Goal: Information Seeking & Learning: Learn about a topic

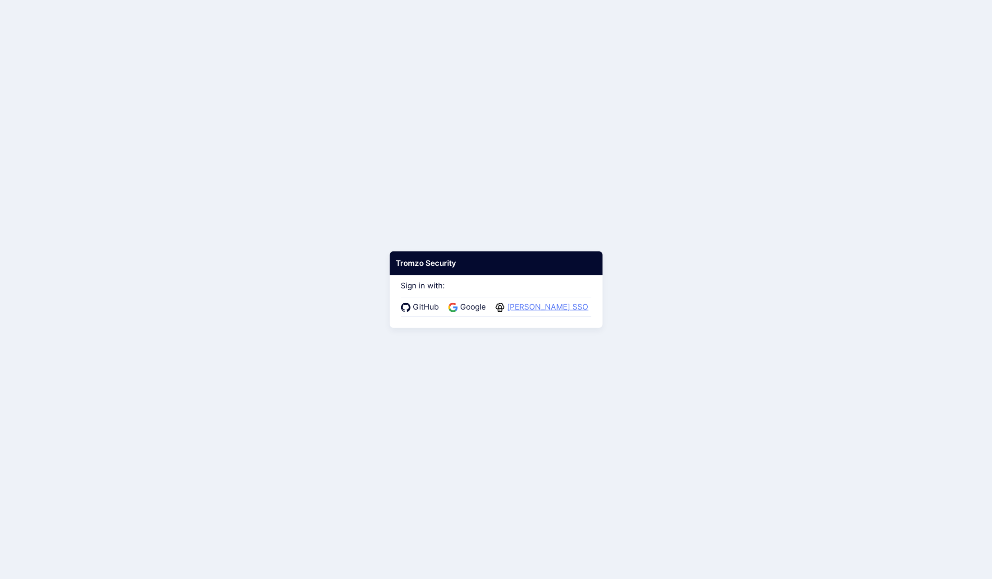
click at [557, 302] on span "[PERSON_NAME] SSO" at bounding box center [548, 307] width 86 height 12
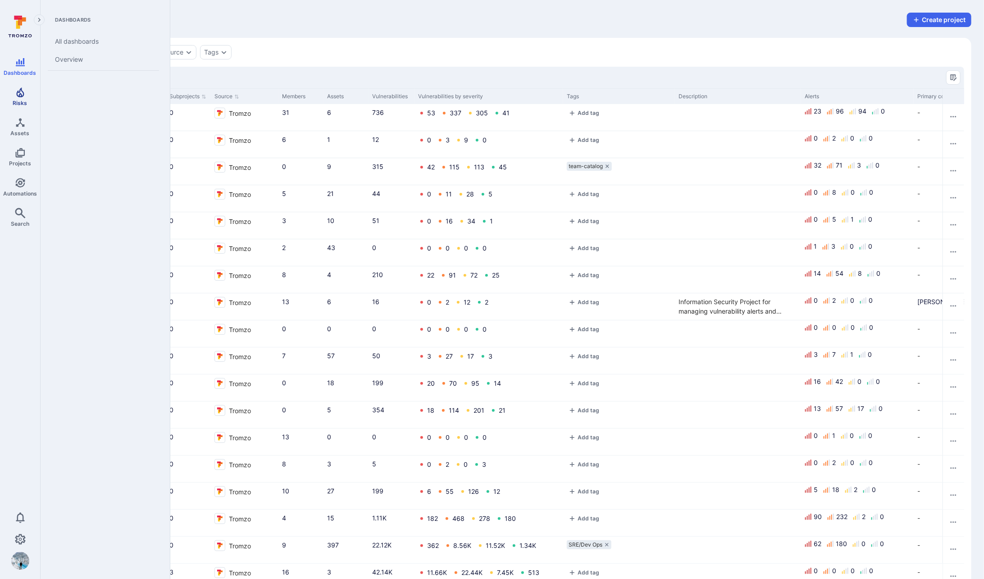
click at [18, 98] on link "Risks" at bounding box center [20, 96] width 40 height 27
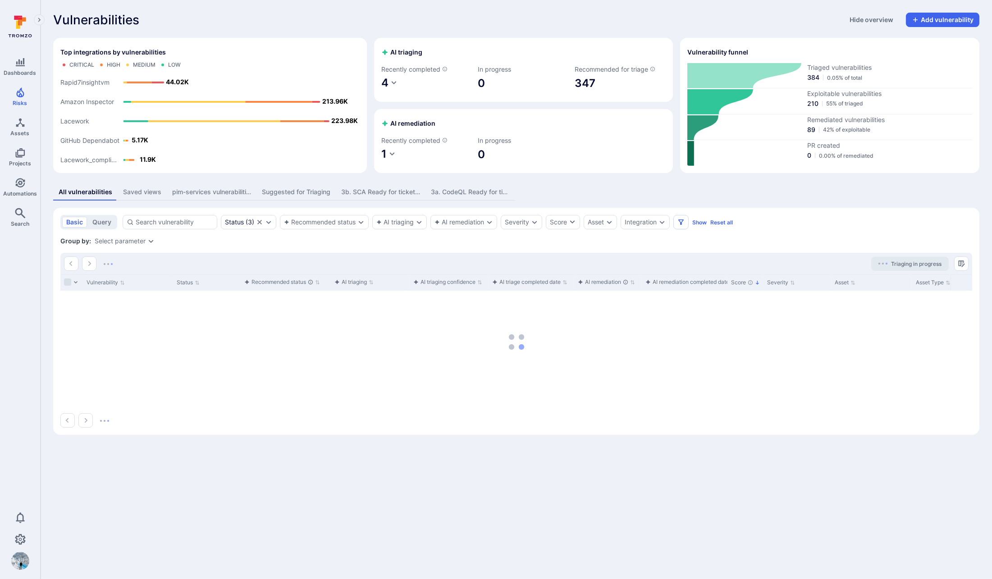
click at [485, 195] on div "3a. CodeQL Ready for ticketing" at bounding box center [470, 191] width 79 height 9
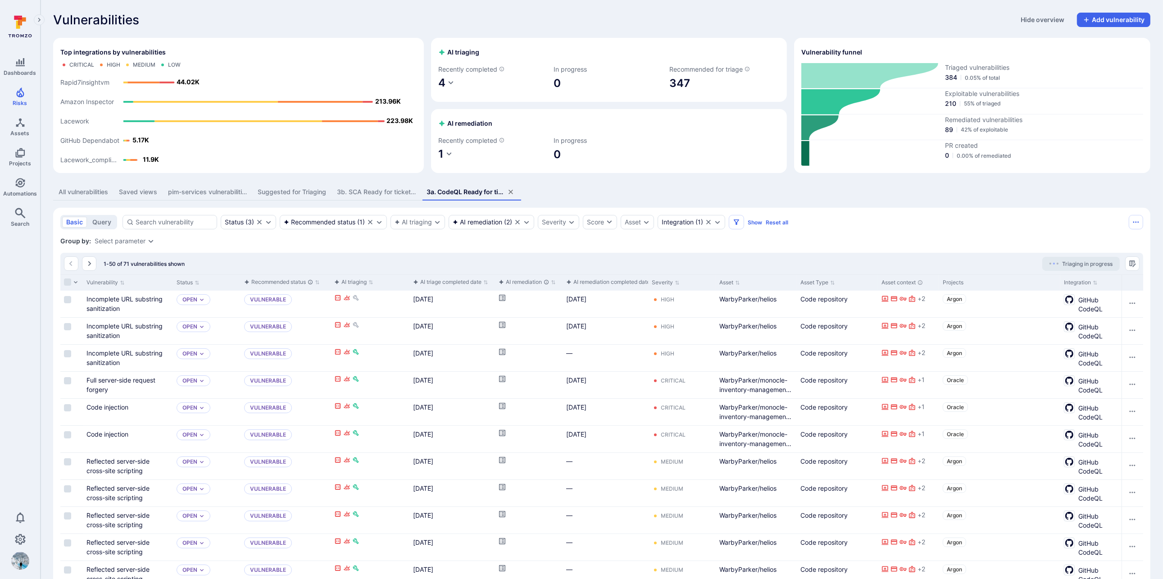
click at [99, 193] on div "All vulnerabilities" at bounding box center [84, 191] width 50 height 9
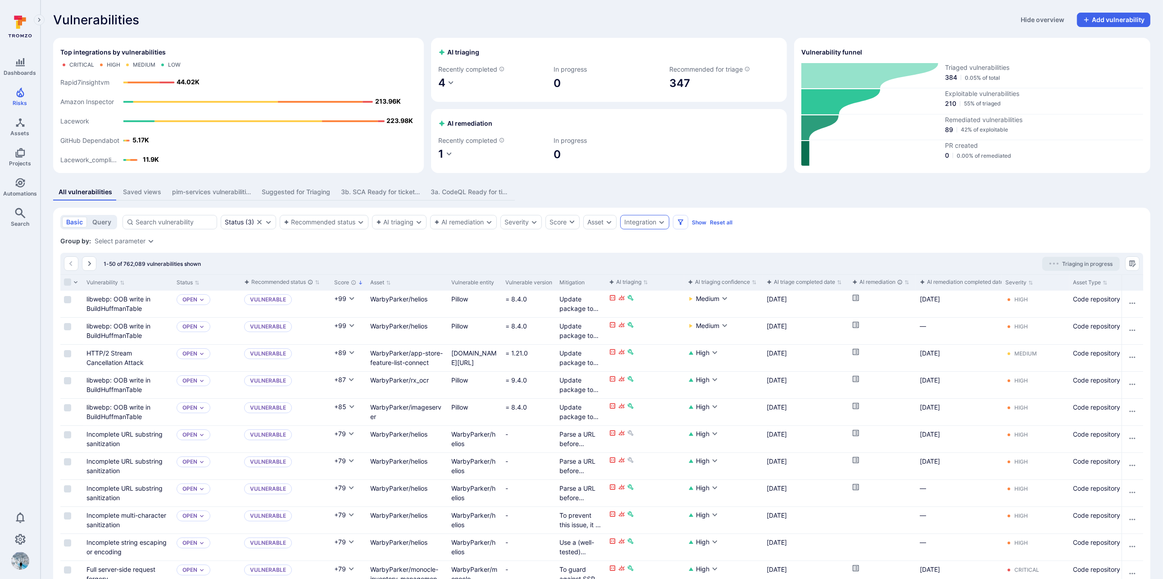
click at [641, 228] on div "Integration" at bounding box center [644, 222] width 49 height 14
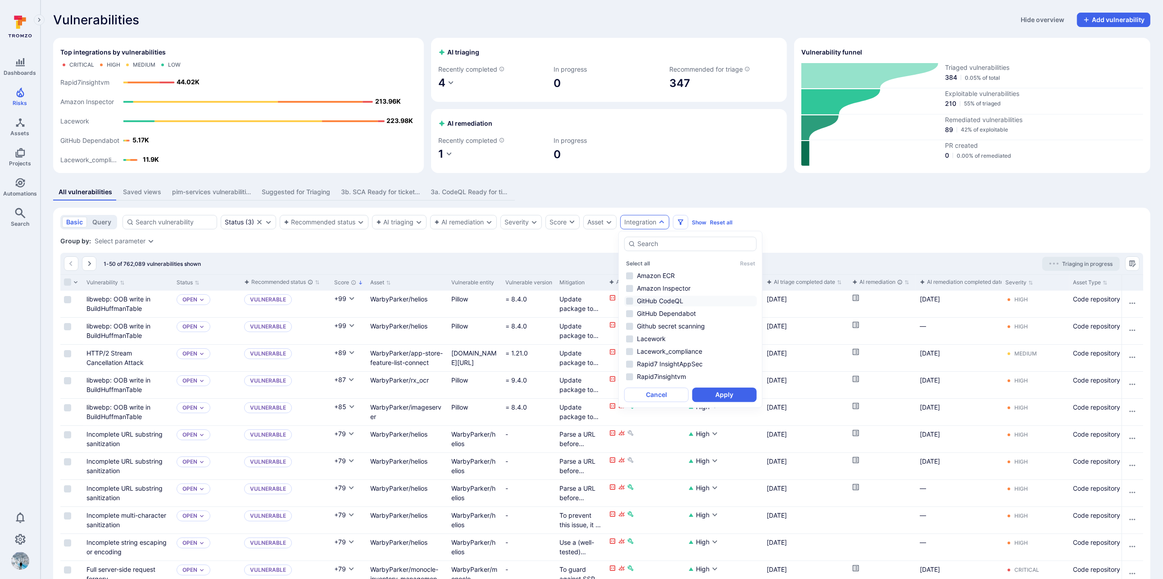
click at [630, 300] on li "GitHub CodeQL" at bounding box center [690, 301] width 133 height 11
click at [728, 396] on button "Apply" at bounding box center [724, 394] width 64 height 14
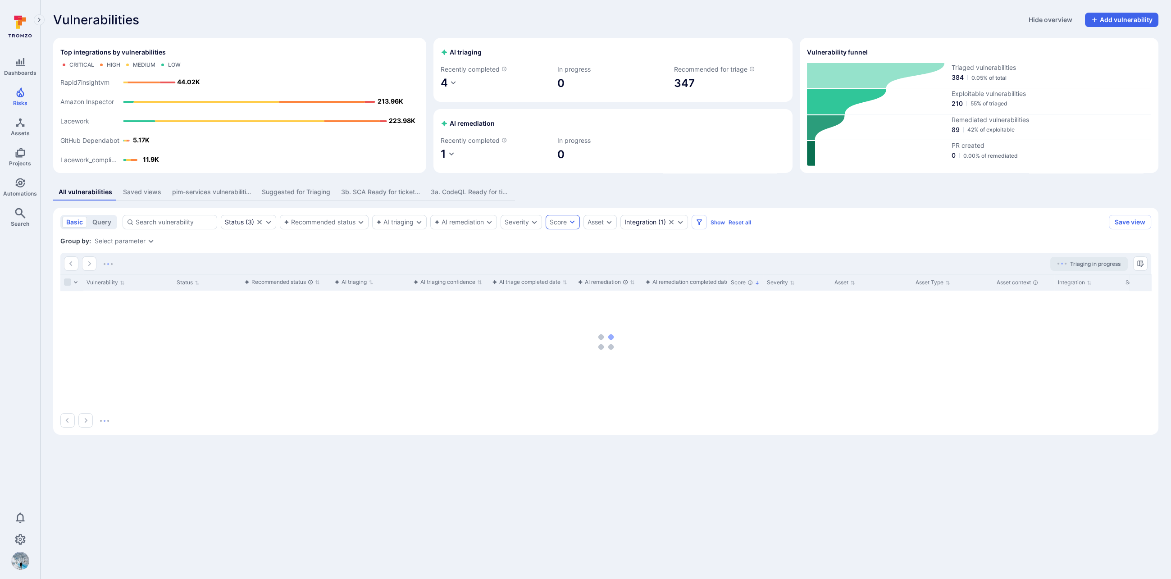
click at [546, 223] on button "Score" at bounding box center [563, 222] width 34 height 14
click at [532, 223] on div at bounding box center [585, 289] width 1171 height 579
click at [528, 223] on div at bounding box center [585, 289] width 1171 height 579
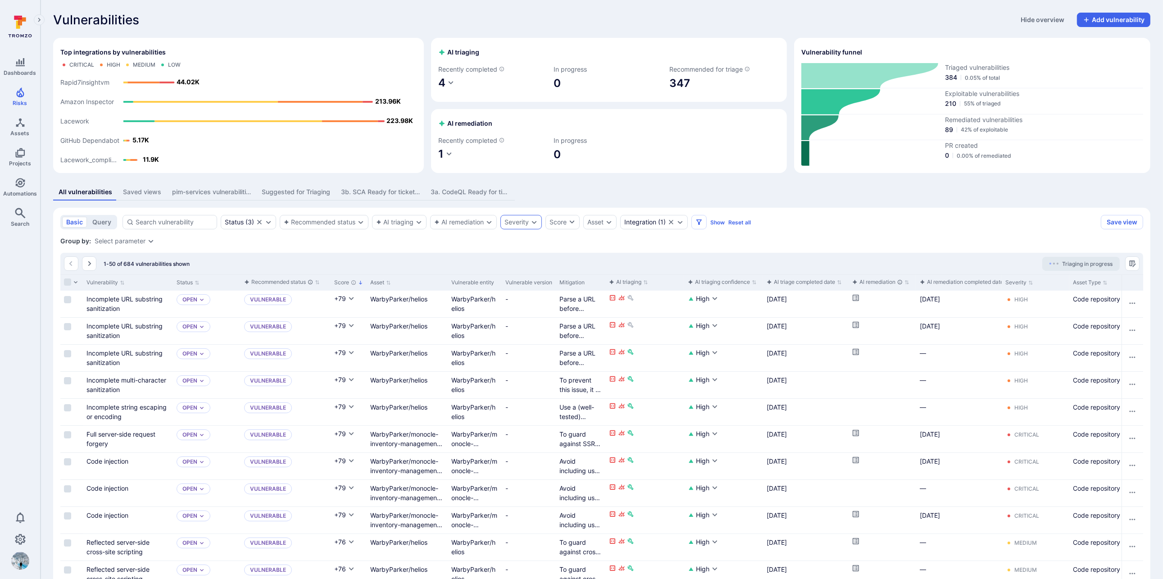
click at [534, 223] on icon "Expand dropdown" at bounding box center [534, 221] width 7 height 7
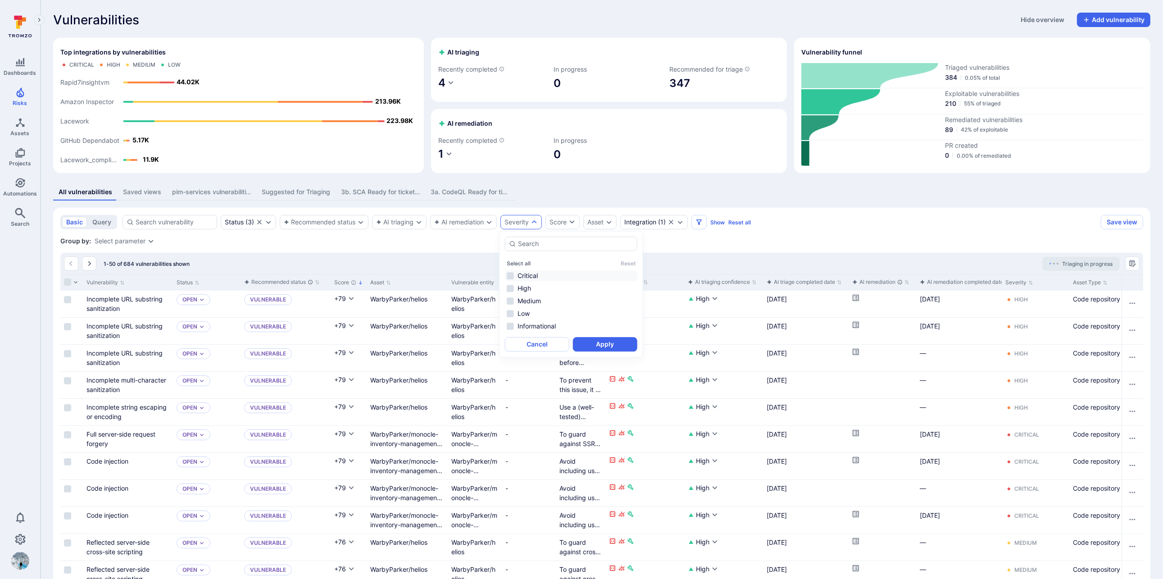
click at [513, 277] on li "Critical" at bounding box center [571, 275] width 133 height 11
click at [611, 346] on button "Apply" at bounding box center [605, 344] width 64 height 14
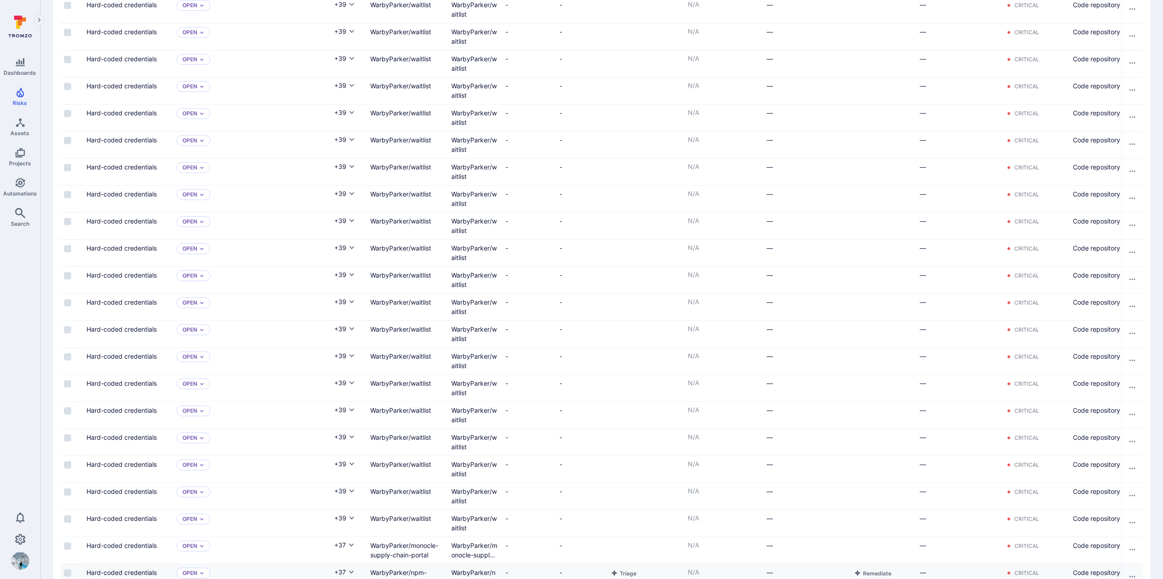
scroll to position [20, 0]
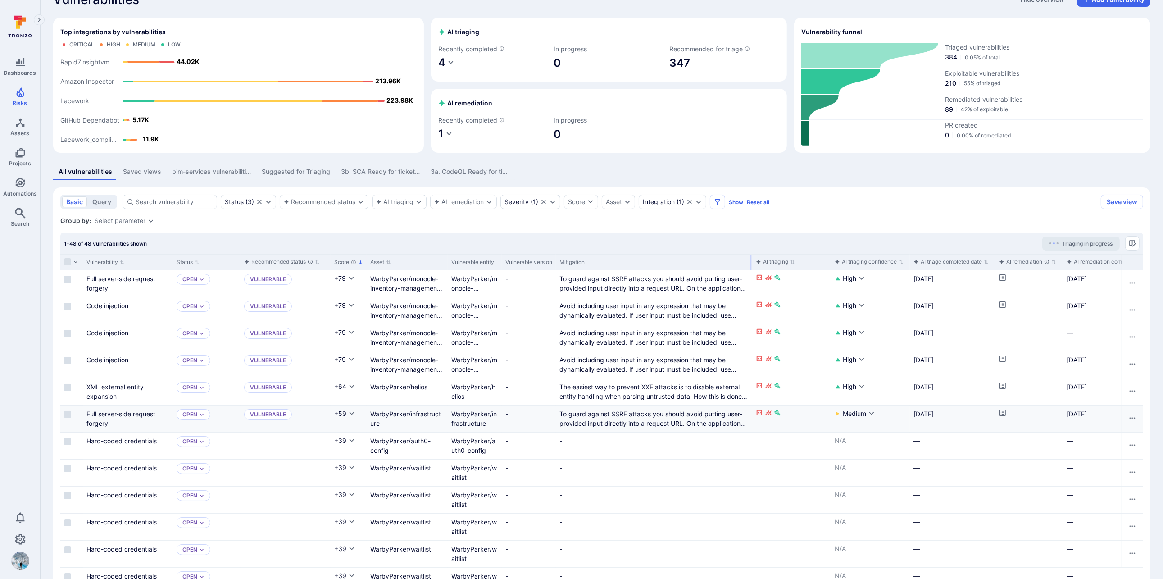
drag, startPoint x: 604, startPoint y: 261, endPoint x: 328, endPoint y: 418, distance: 317.8
click at [752, 265] on div at bounding box center [751, 263] width 1 height 16
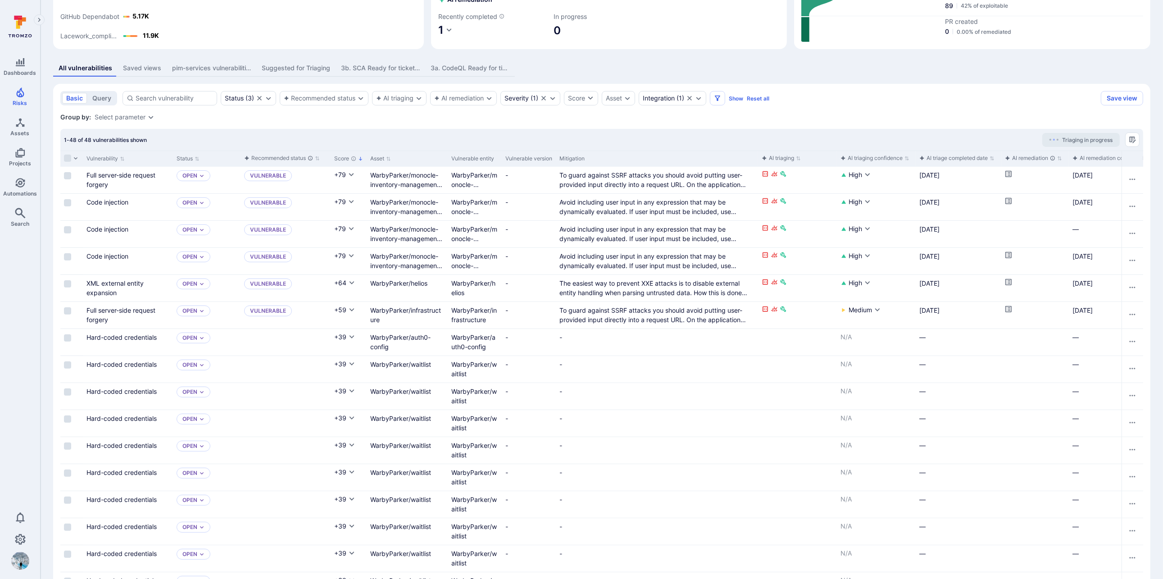
scroll to position [0, 0]
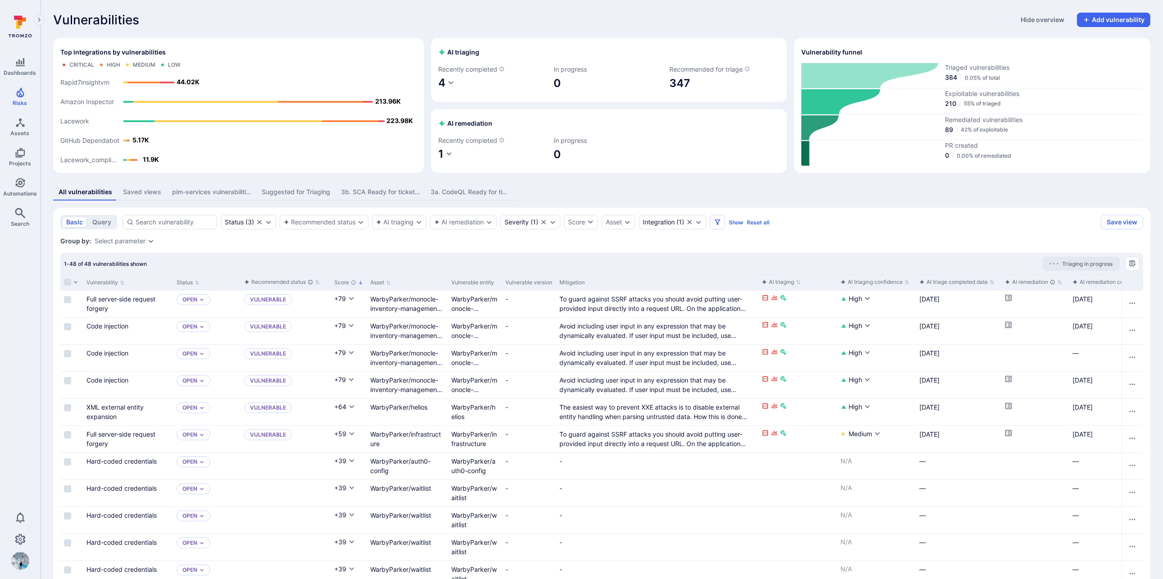
click at [616, 223] on div "Asset" at bounding box center [614, 221] width 16 height 7
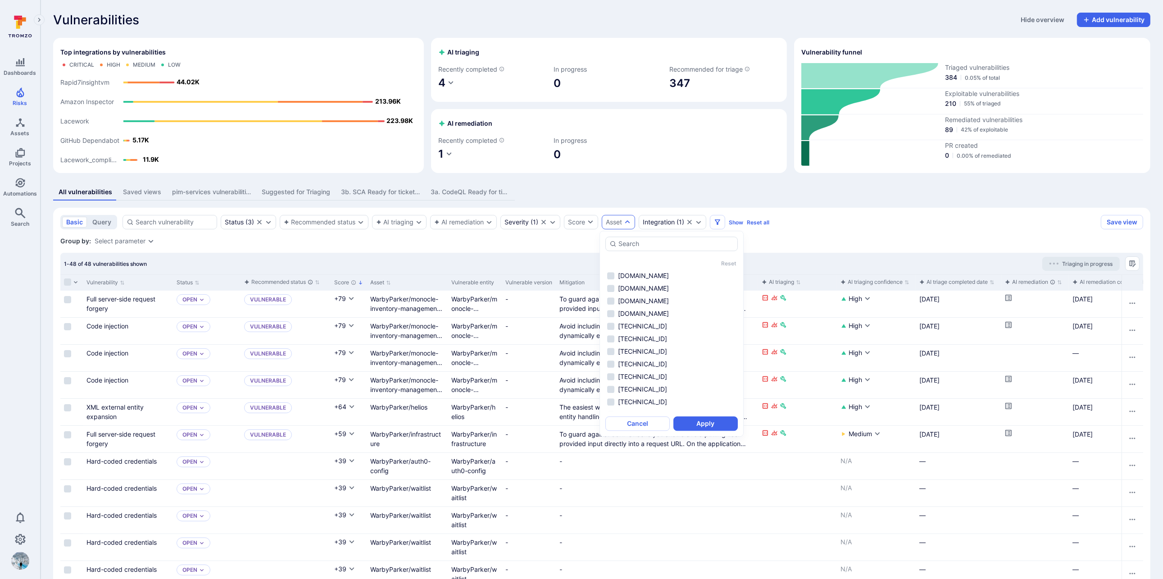
click at [504, 253] on div "1-48 of 48 vulnerabilities shown Triaging in progress" at bounding box center [601, 264] width 1083 height 22
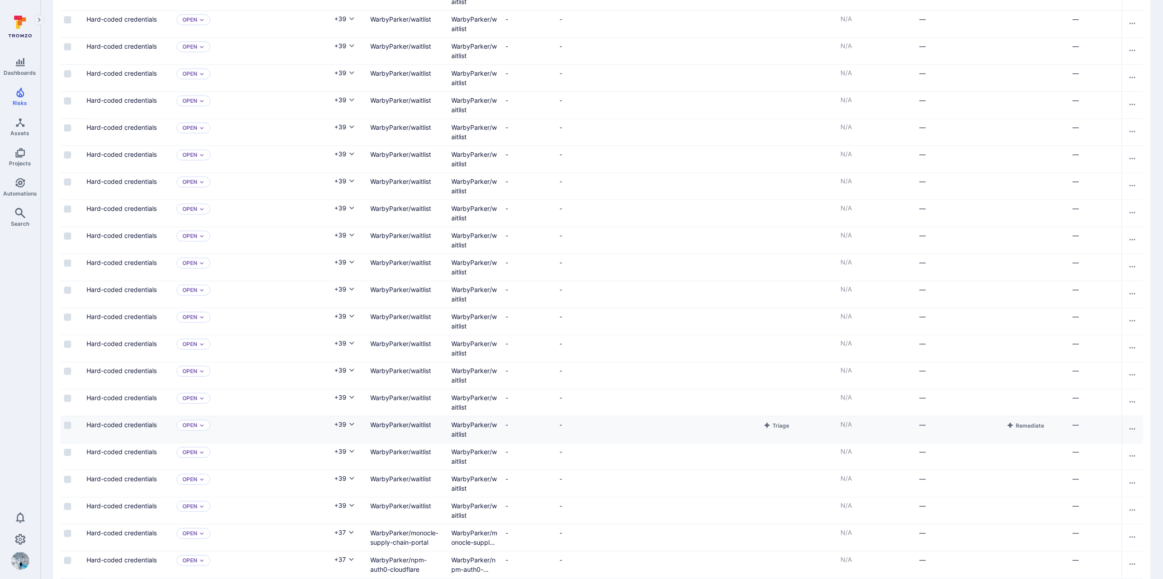
scroll to position [354, 0]
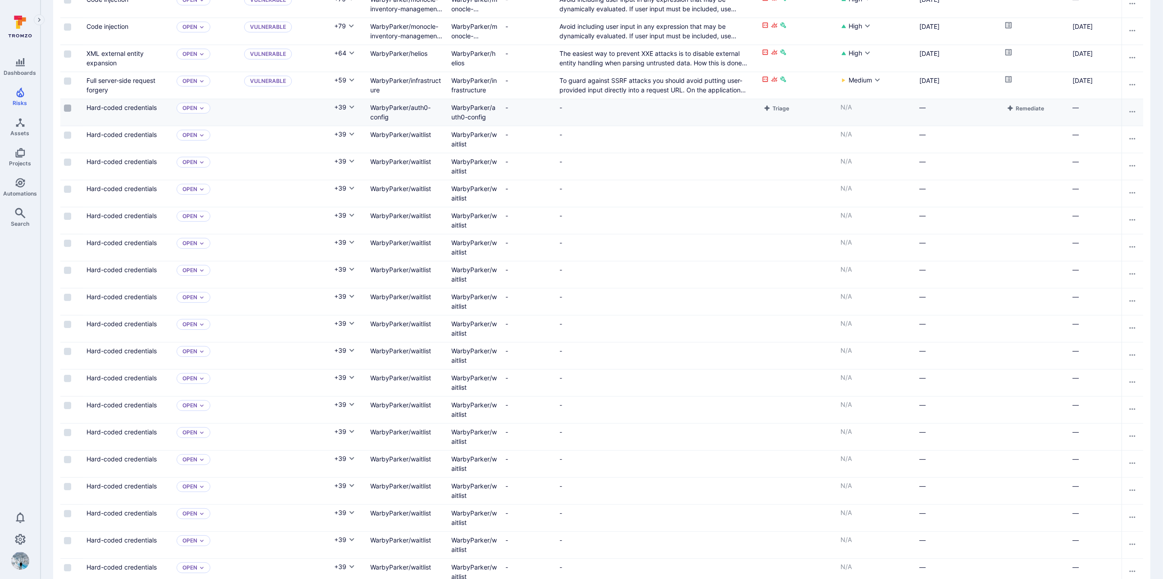
click at [65, 108] on input "Select row" at bounding box center [67, 108] width 7 height 7
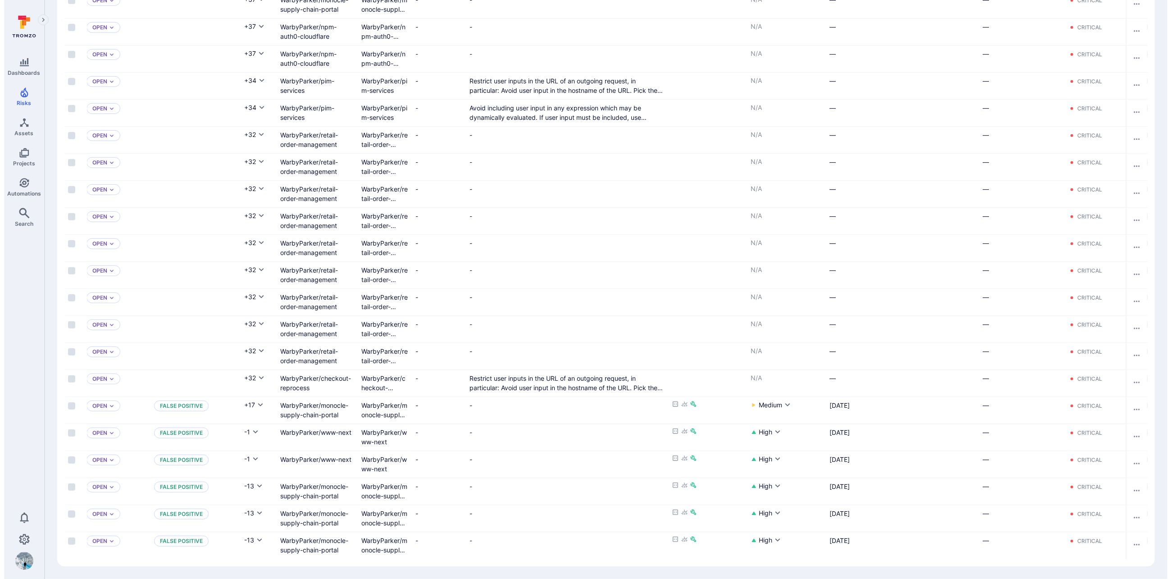
scroll to position [0, 0]
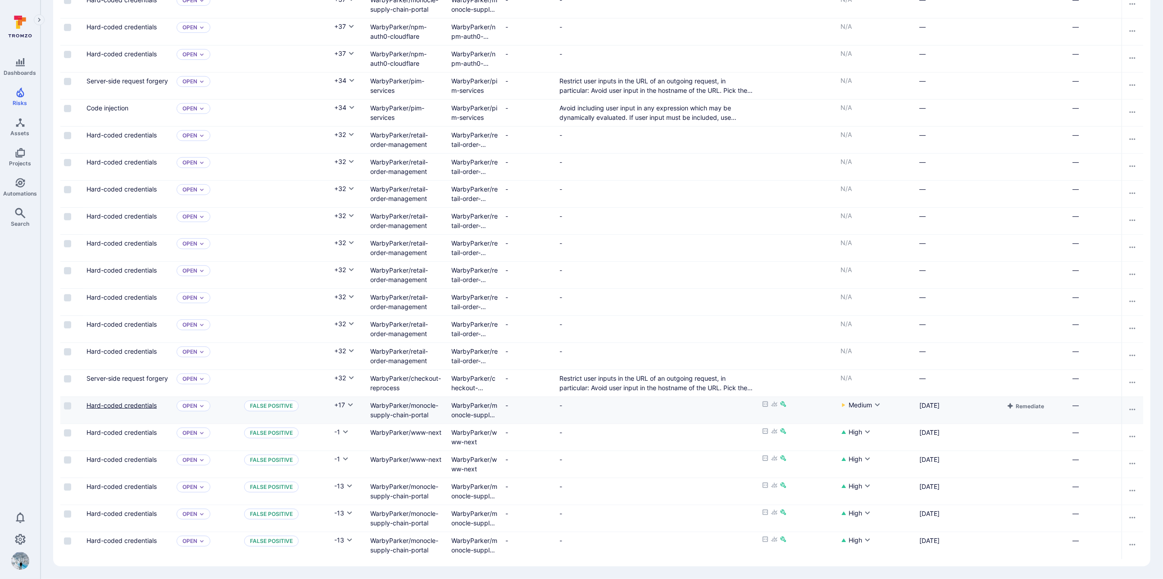
click at [141, 401] on link "Hard-coded credentials" at bounding box center [121, 405] width 70 height 8
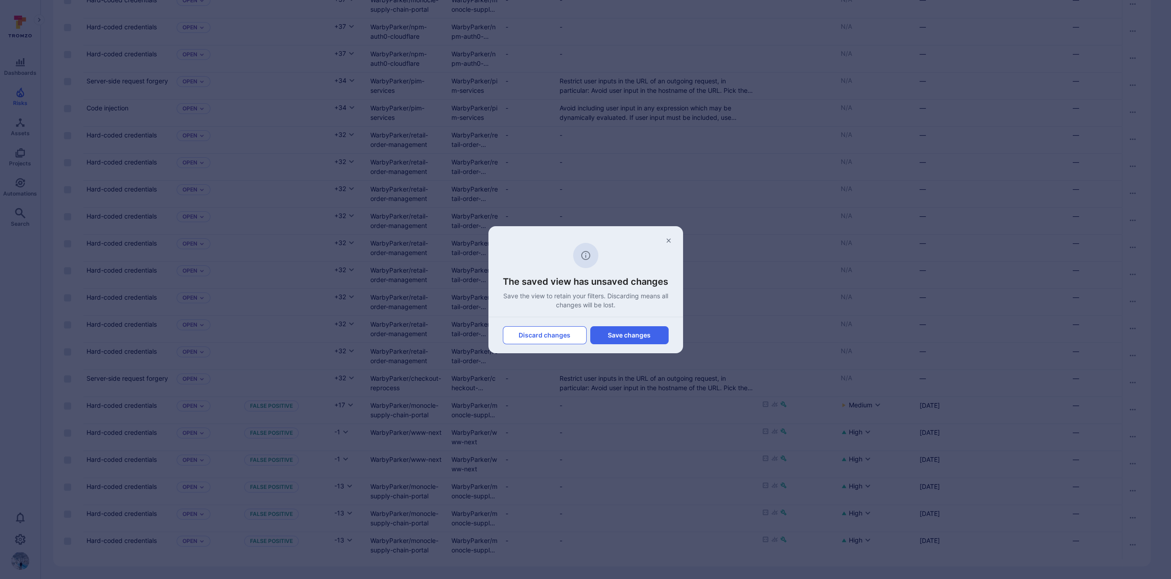
click at [570, 337] on button "Discard changes" at bounding box center [545, 335] width 84 height 18
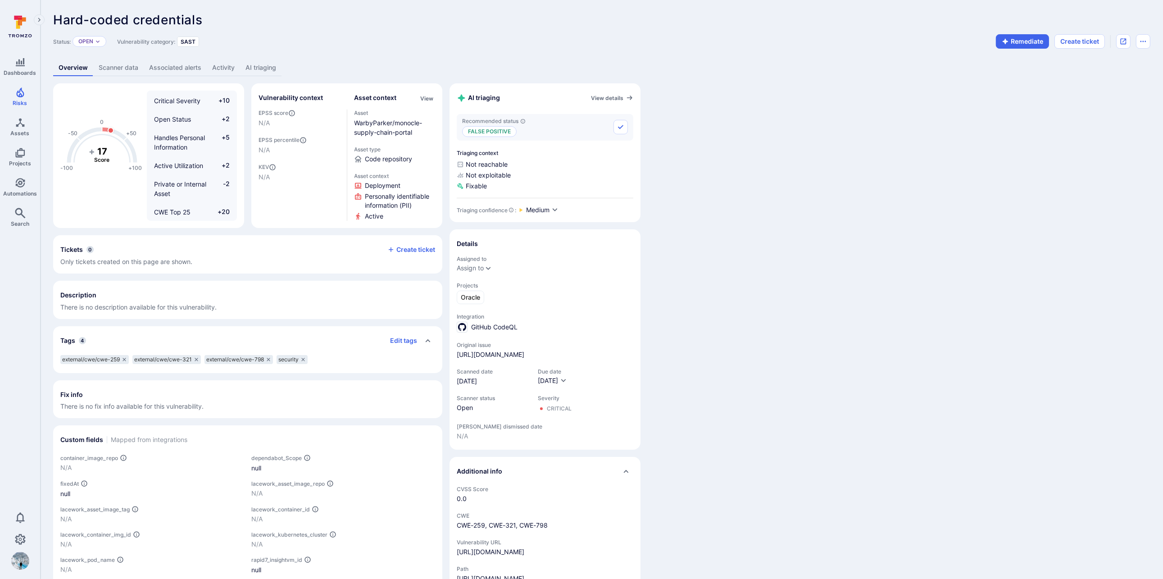
click at [248, 67] on link "AI triaging" at bounding box center [260, 67] width 41 height 17
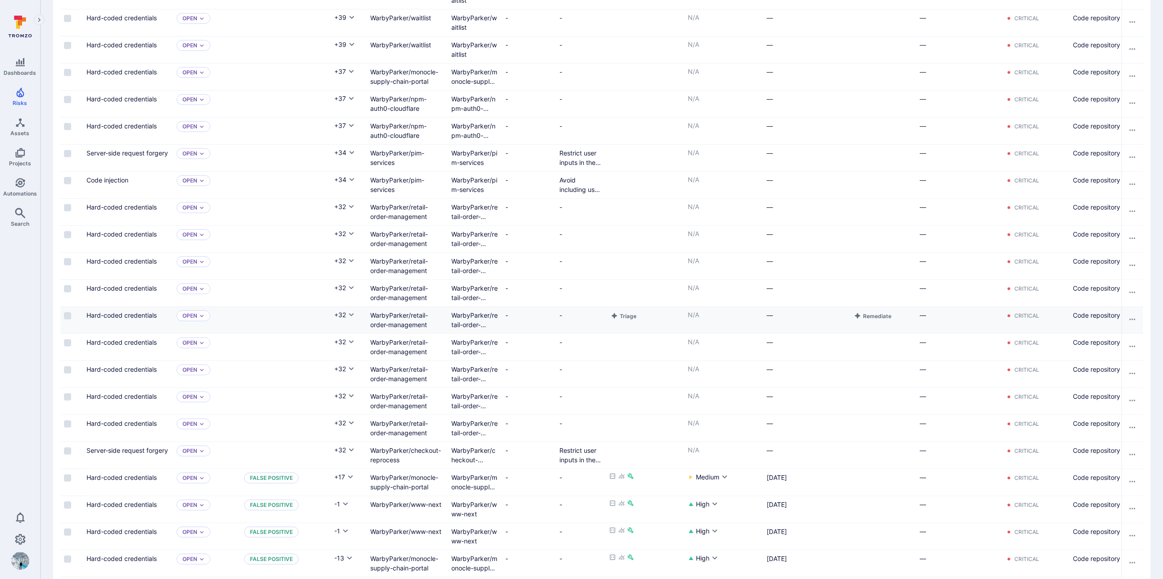
scroll to position [892, 0]
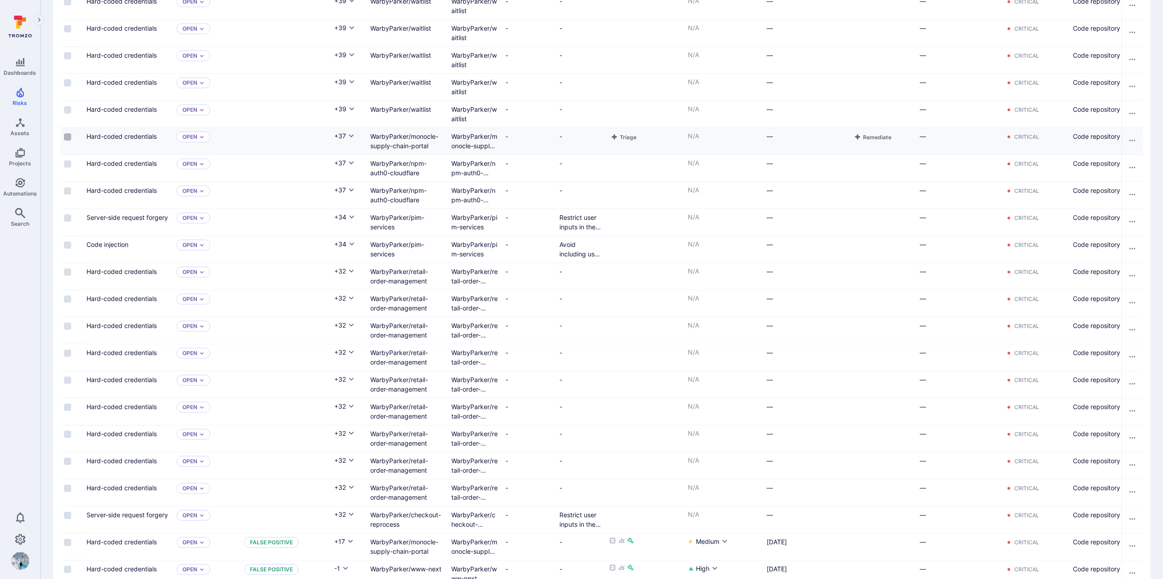
click at [68, 136] on input "Select row" at bounding box center [67, 136] width 7 height 7
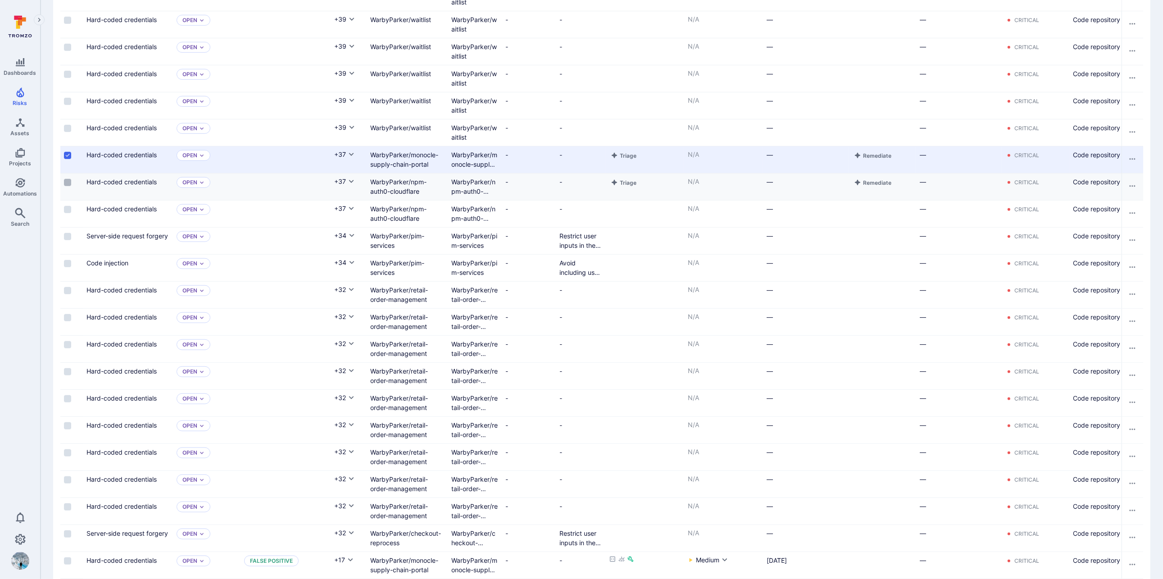
click at [68, 180] on input "Select row" at bounding box center [67, 182] width 7 height 7
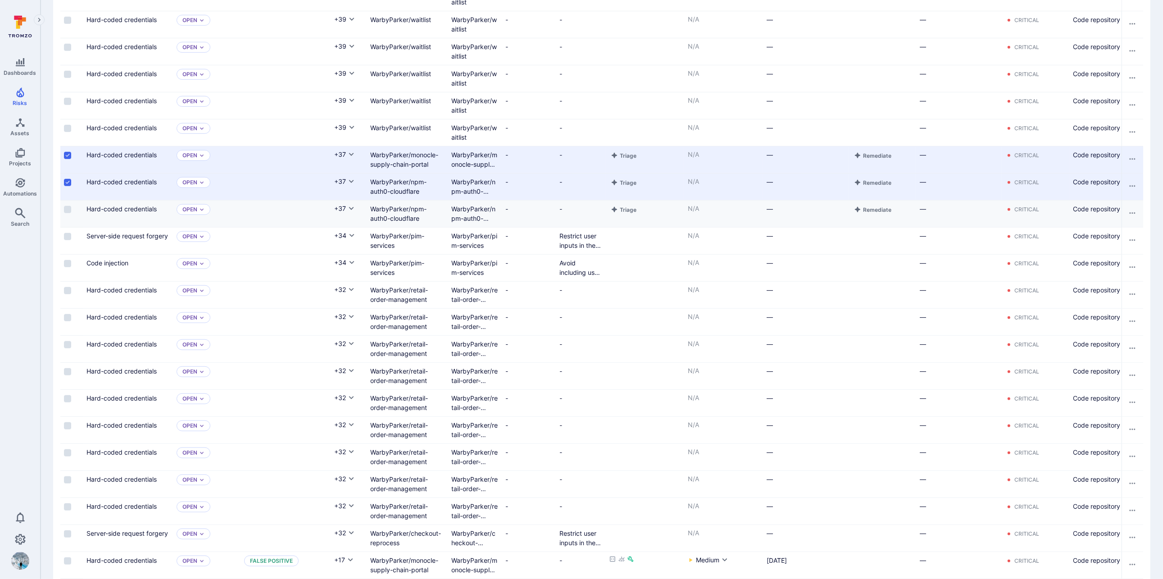
click at [67, 208] on input "Select row" at bounding box center [67, 209] width 7 height 7
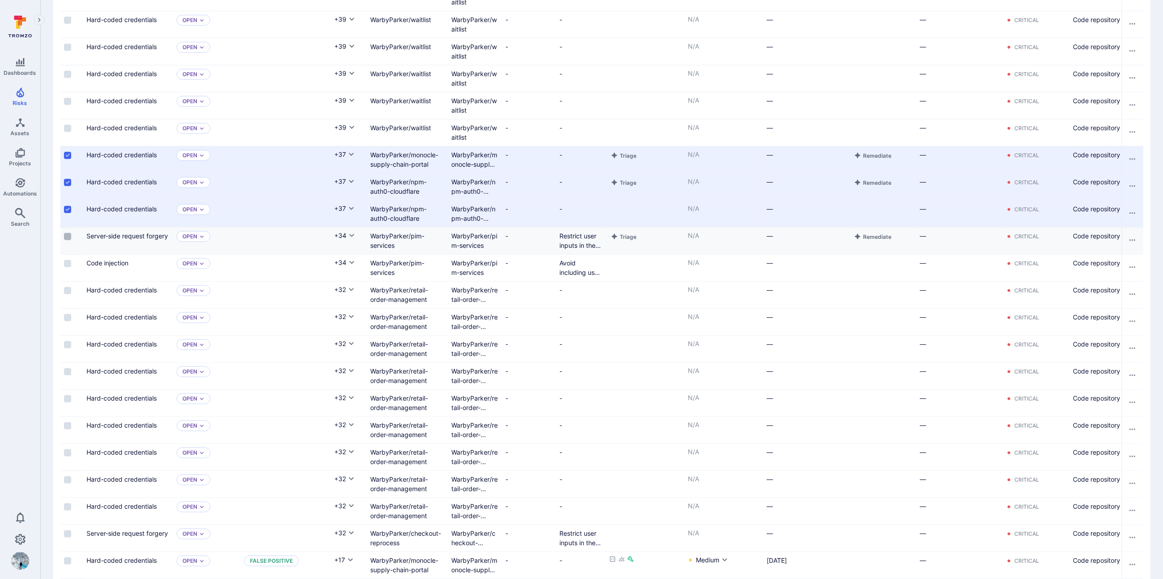
click at [69, 235] on input "Select row" at bounding box center [67, 236] width 7 height 7
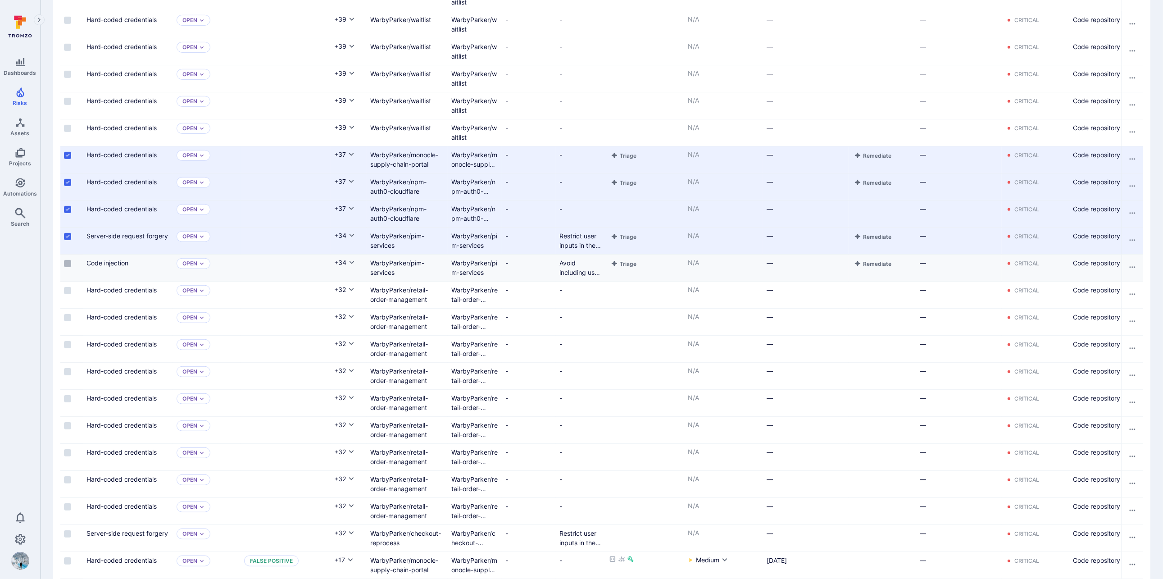
click at [67, 263] on input "Select row" at bounding box center [67, 263] width 7 height 7
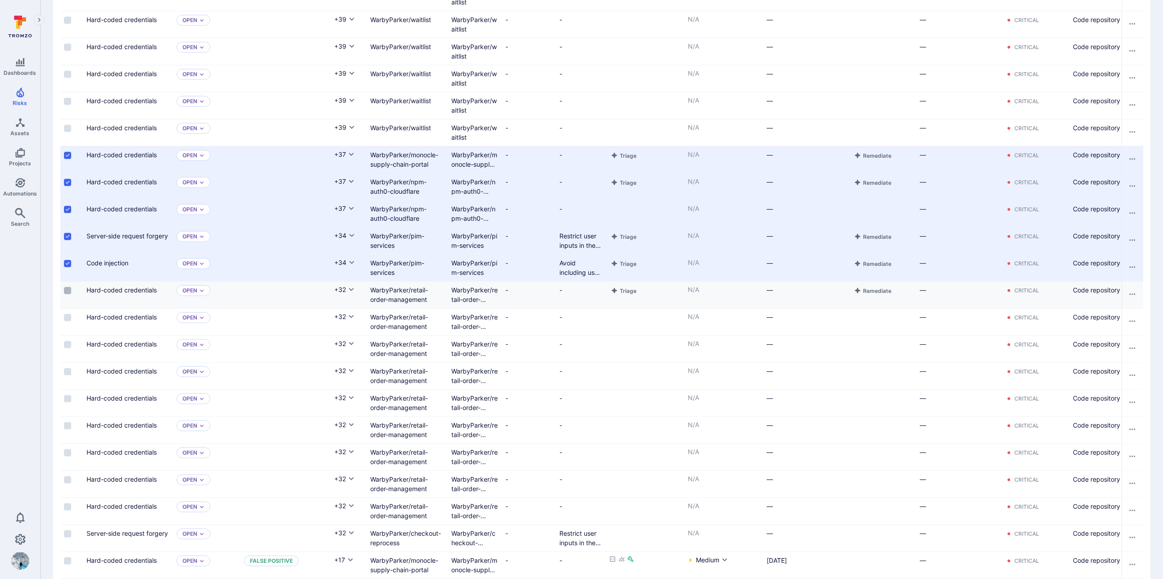
click at [68, 287] on input "Select row" at bounding box center [67, 290] width 7 height 7
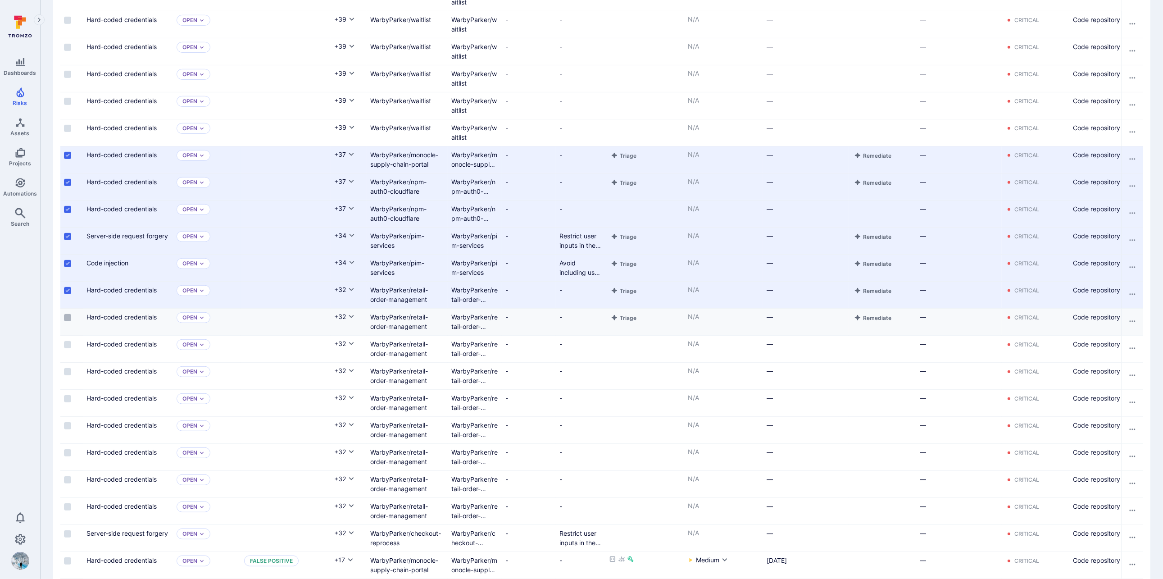
click at [68, 319] on input "Select row" at bounding box center [67, 317] width 7 height 7
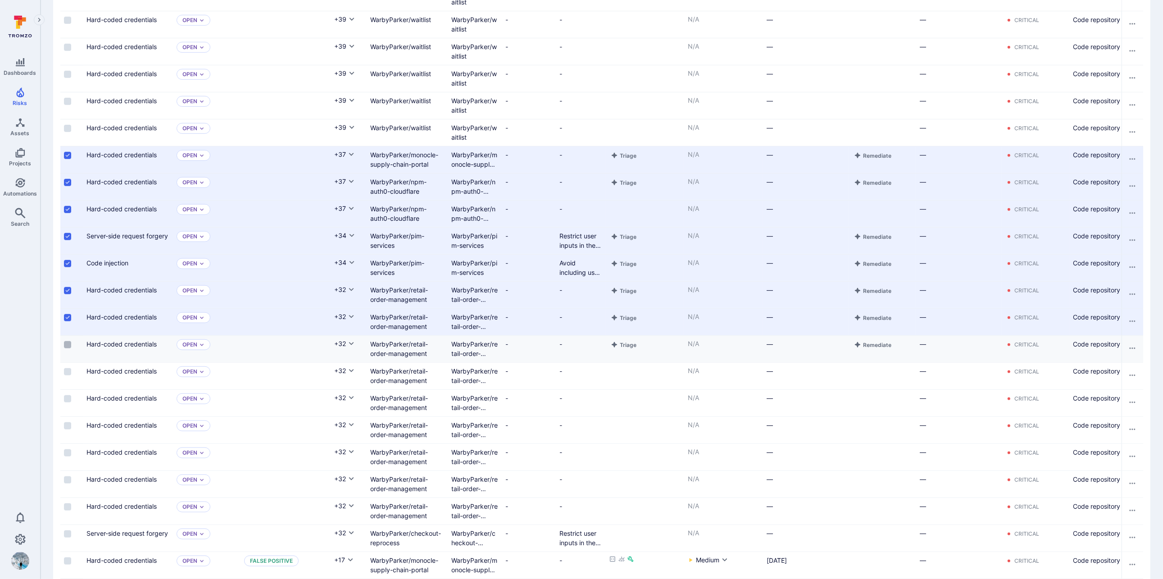
click at [67, 344] on input "Select row" at bounding box center [67, 344] width 7 height 7
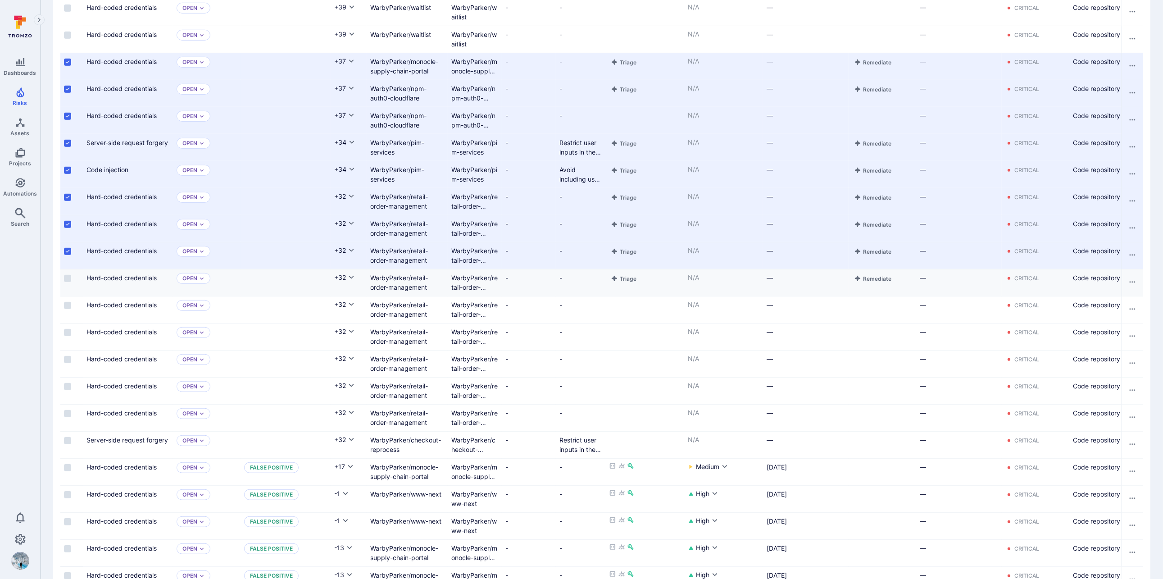
scroll to position [1037, 0]
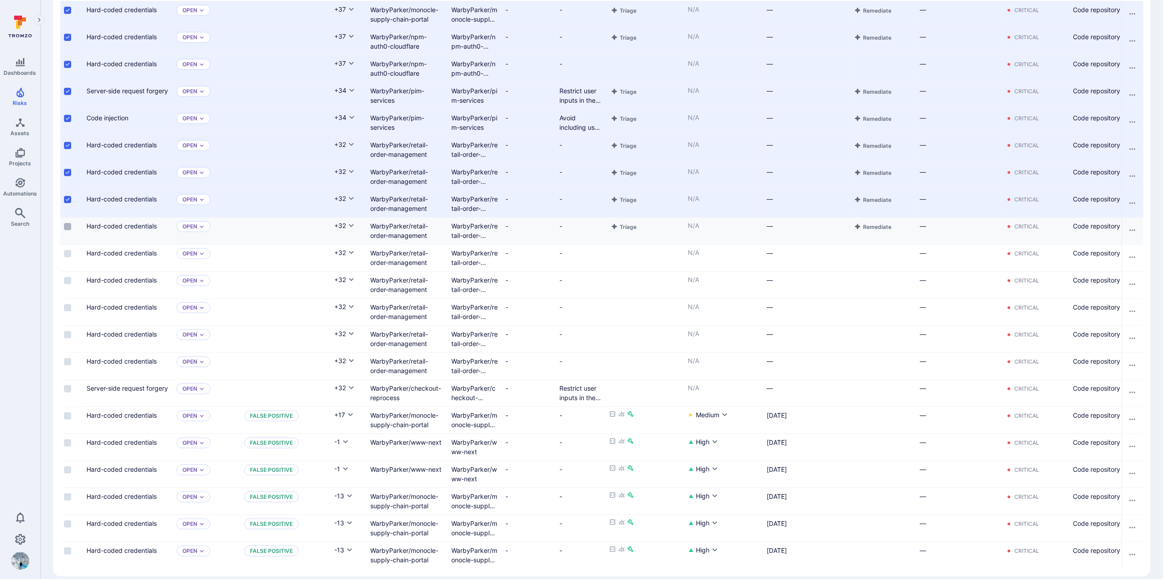
click at [69, 226] on input "Select row" at bounding box center [67, 226] width 7 height 7
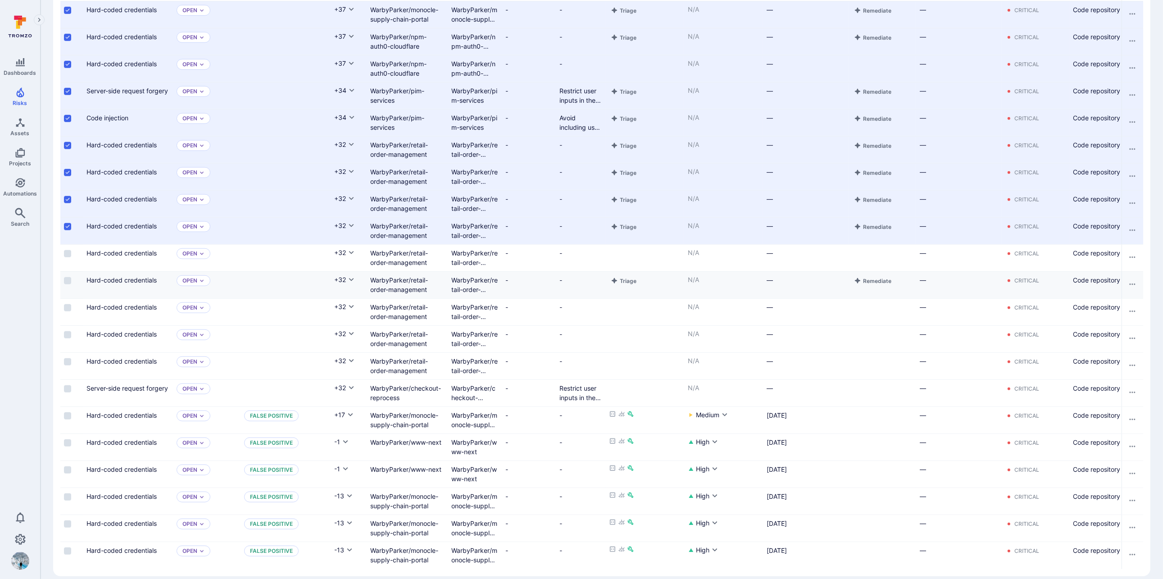
click at [68, 250] on input "Select row" at bounding box center [67, 253] width 7 height 7
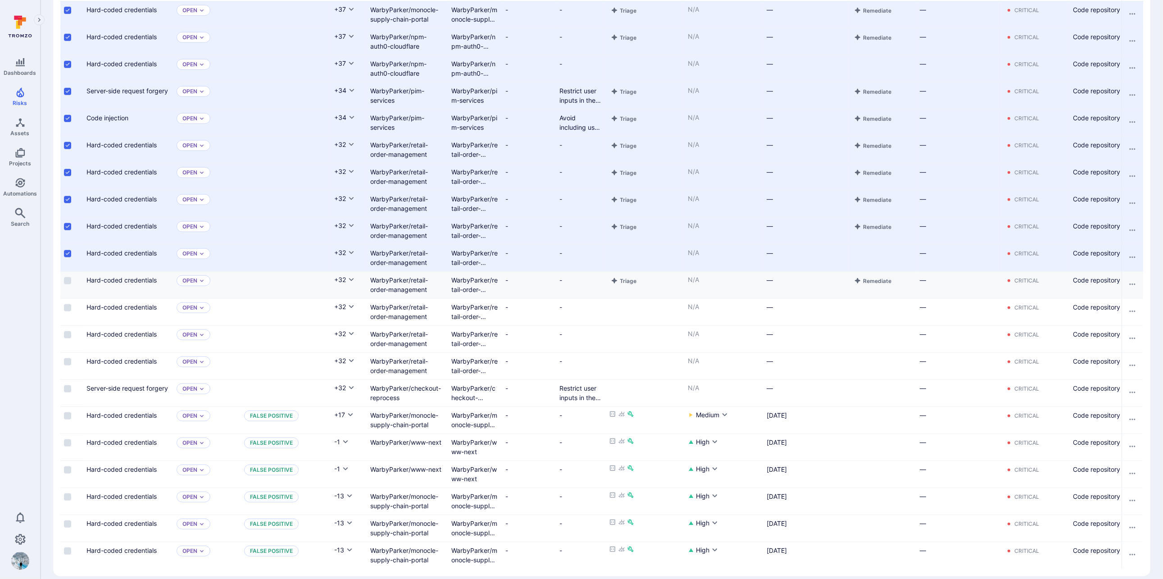
click at [68, 284] on div "Cell for selection" at bounding box center [71, 285] width 23 height 27
drag, startPoint x: 69, startPoint y: 280, endPoint x: 68, endPoint y: 295, distance: 14.9
click at [69, 279] on input "Select row" at bounding box center [67, 280] width 7 height 7
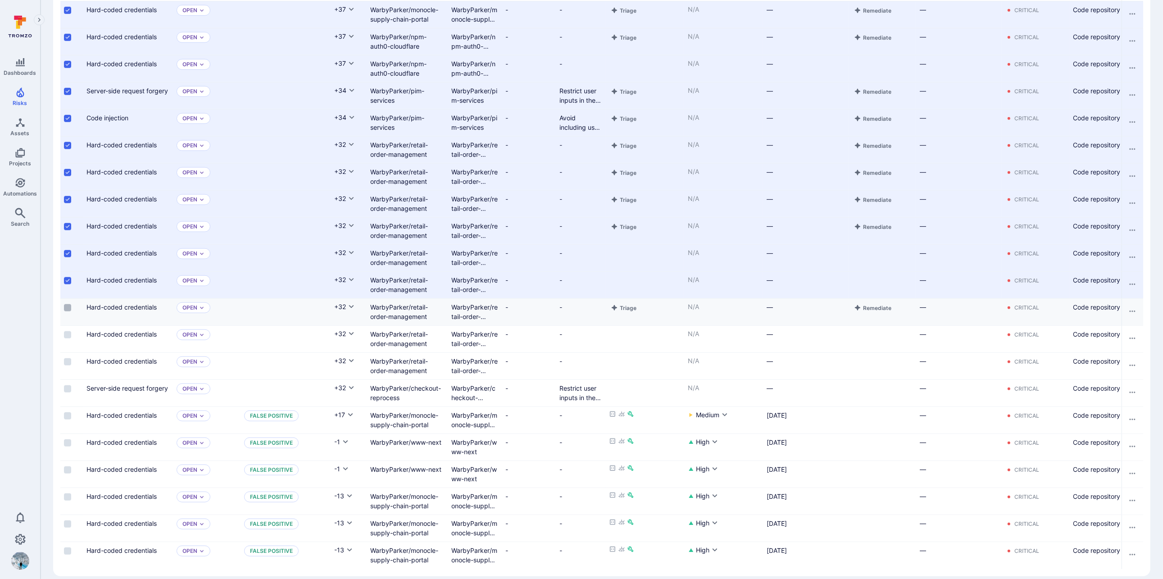
click at [66, 309] on input "Select row" at bounding box center [67, 307] width 7 height 7
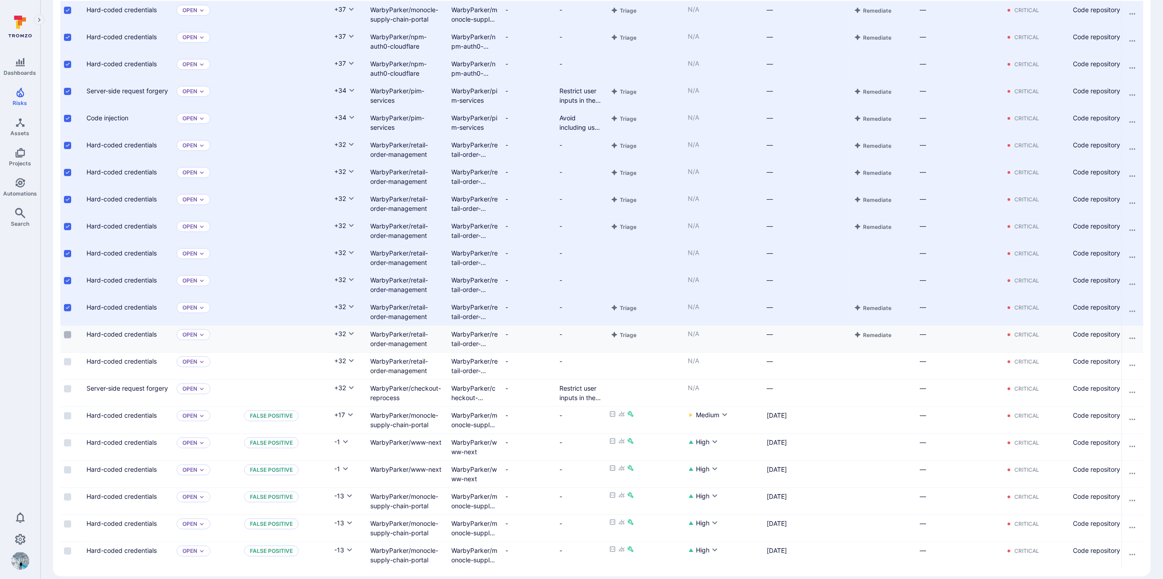
click at [65, 332] on input "Select row" at bounding box center [67, 334] width 7 height 7
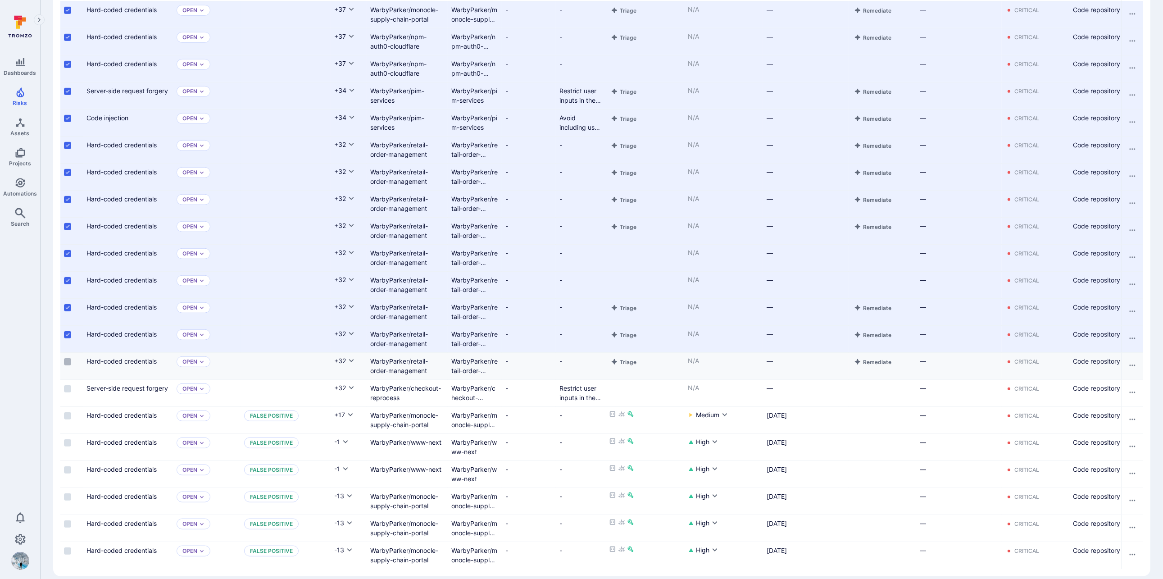
click at [67, 361] on input "Select row" at bounding box center [67, 361] width 7 height 7
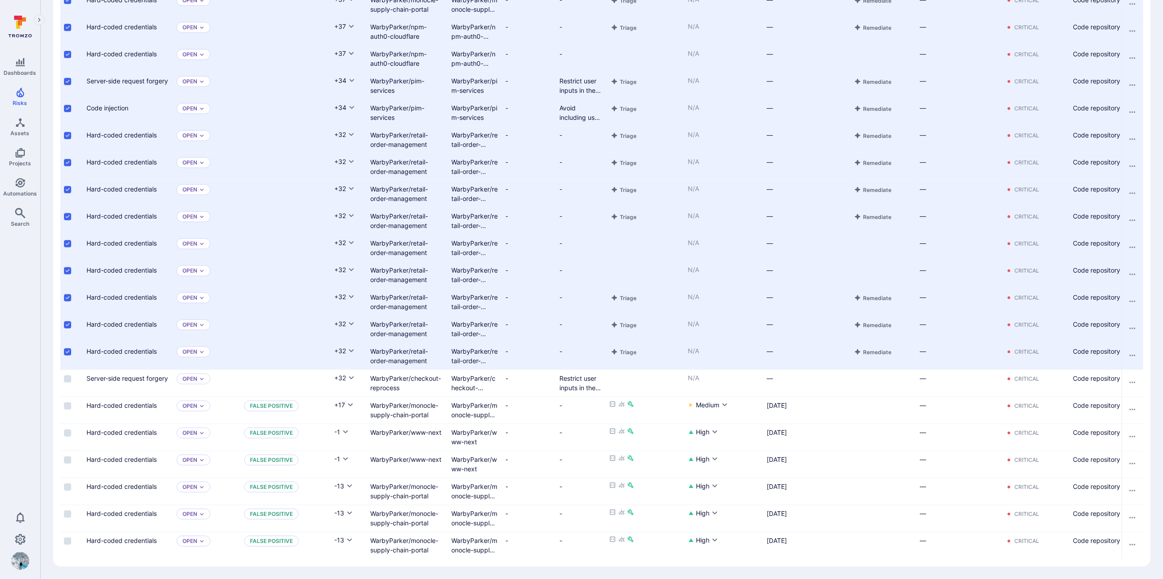
scroll to position [1052, 0]
click at [69, 375] on input "Select row" at bounding box center [67, 378] width 7 height 7
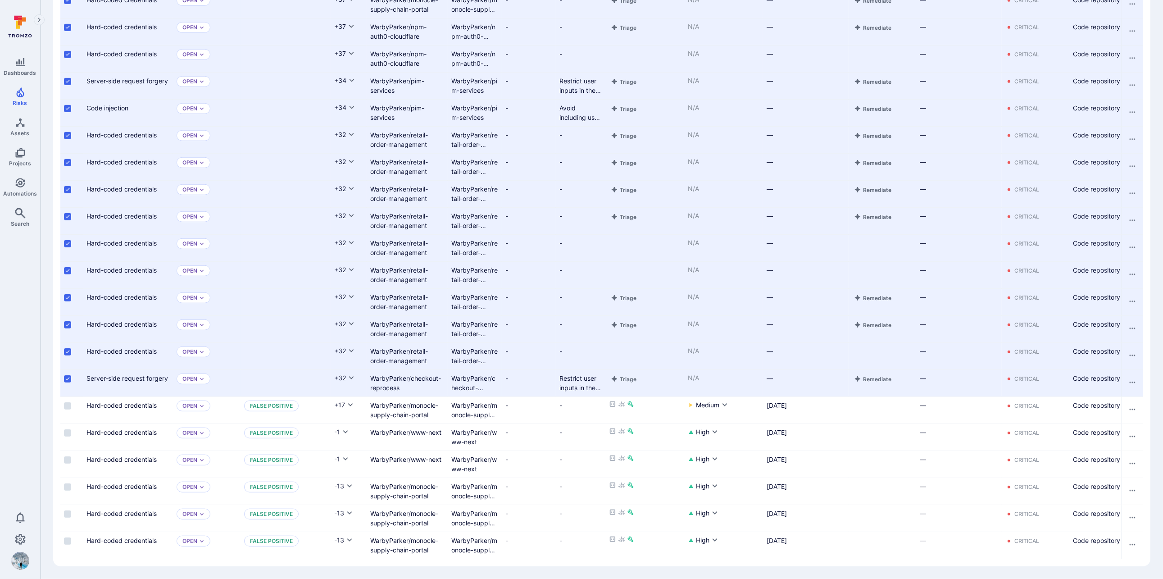
scroll to position [0, 0]
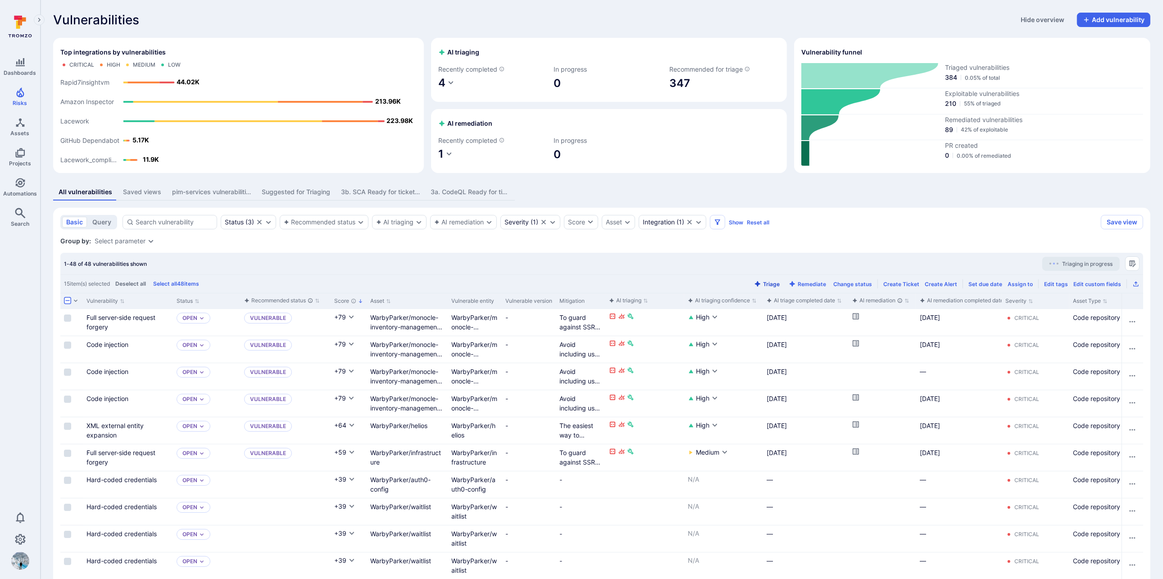
click at [776, 283] on button "Triage" at bounding box center [766, 284] width 29 height 7
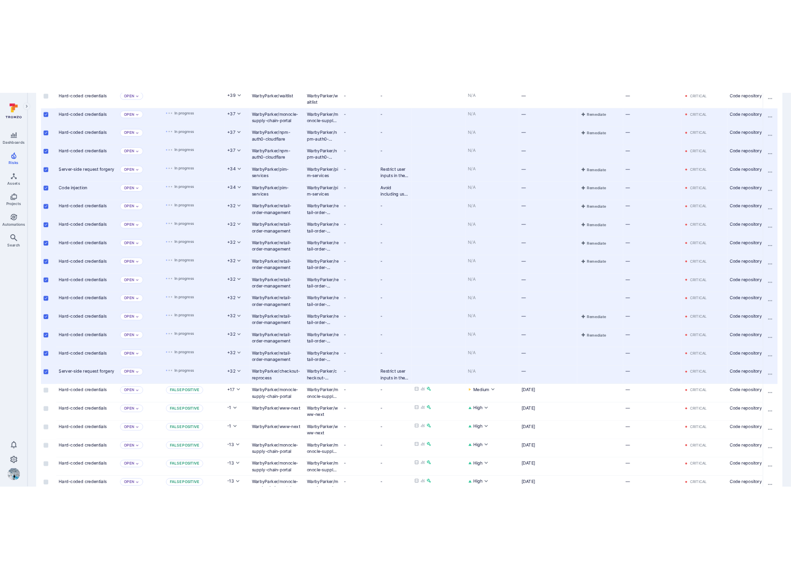
scroll to position [1052, 0]
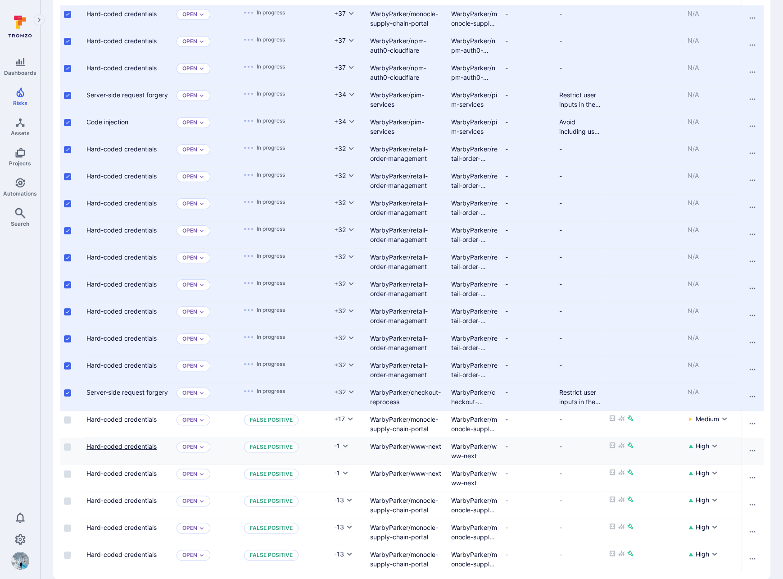
click at [139, 450] on link "Hard-coded credentials" at bounding box center [121, 446] width 70 height 8
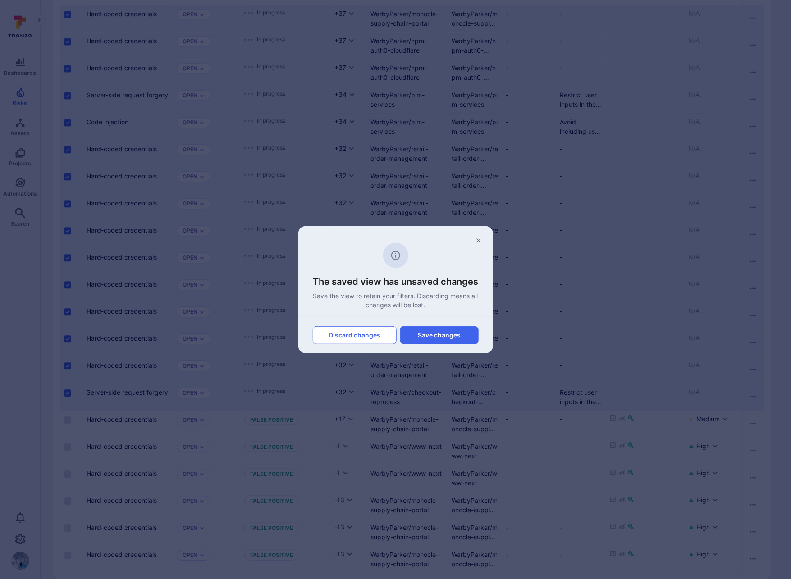
click at [343, 336] on button "Discard changes" at bounding box center [355, 335] width 84 height 18
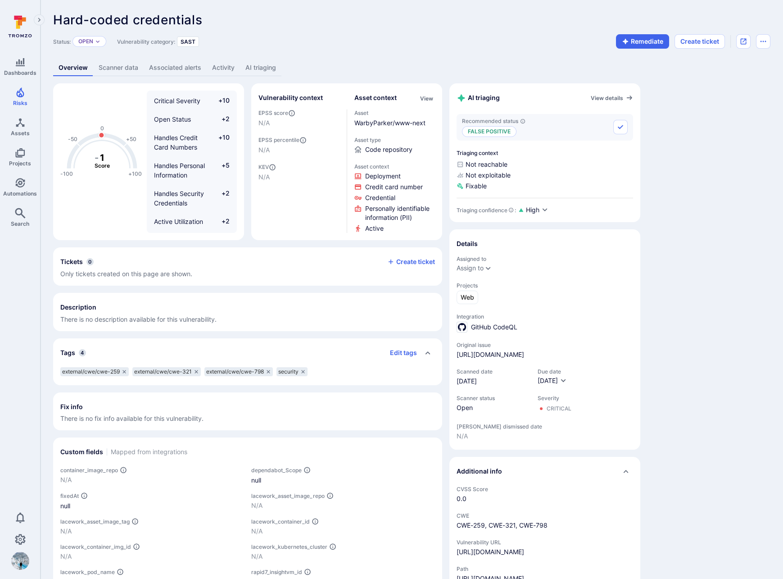
click at [267, 64] on link "AI triaging" at bounding box center [260, 67] width 41 height 17
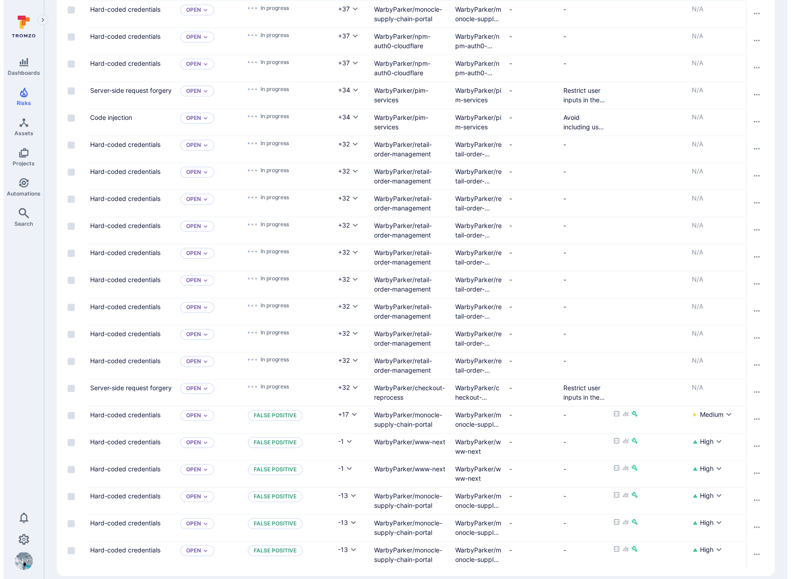
scroll to position [1061, 0]
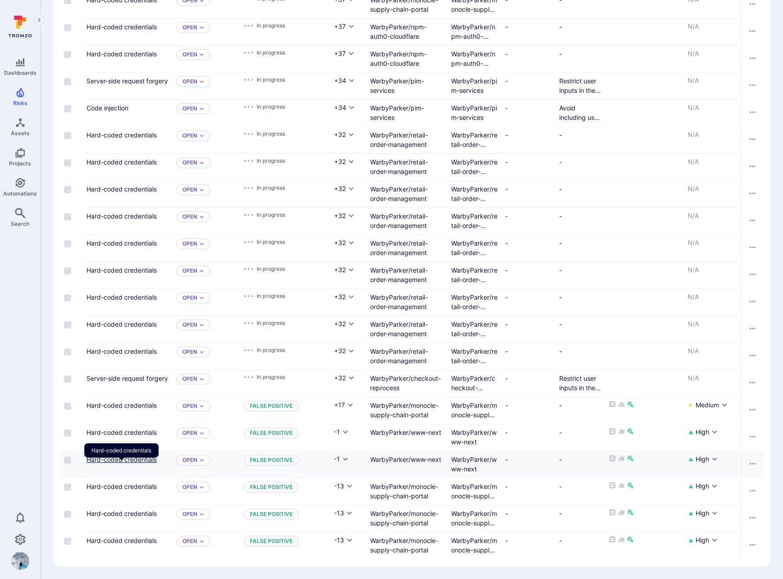
click at [139, 455] on link "Hard-coded credentials" at bounding box center [121, 459] width 70 height 8
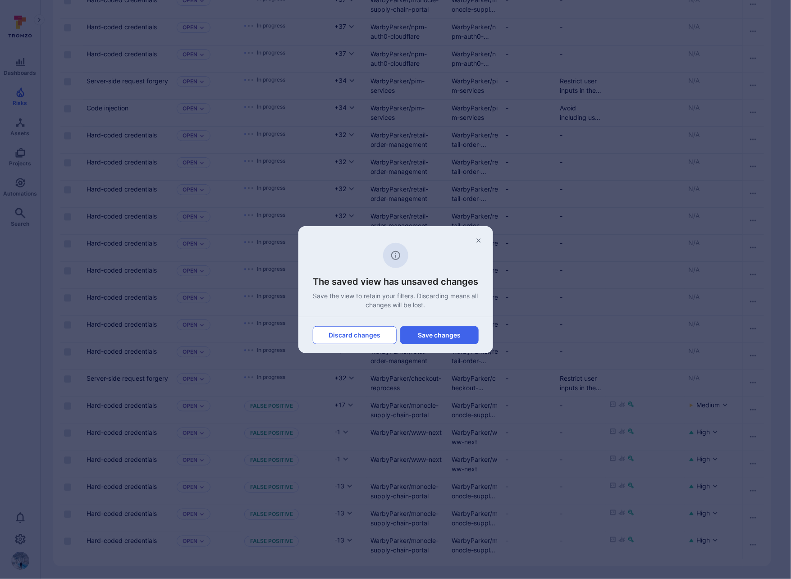
click at [353, 334] on button "Discard changes" at bounding box center [355, 335] width 84 height 18
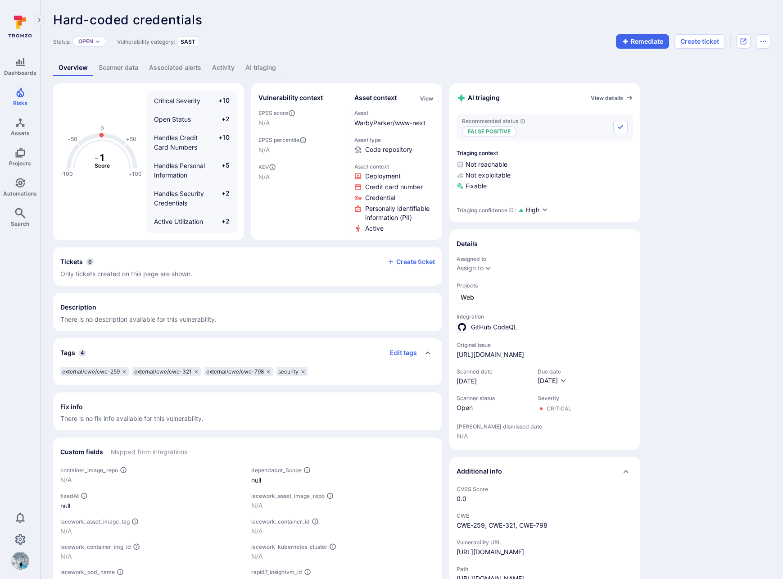
click at [266, 69] on link "AI triaging" at bounding box center [260, 67] width 41 height 17
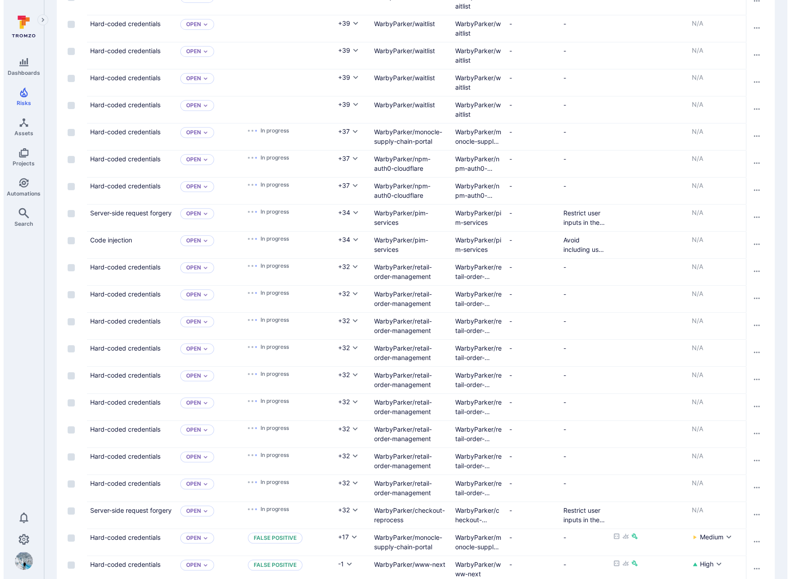
scroll to position [1061, 0]
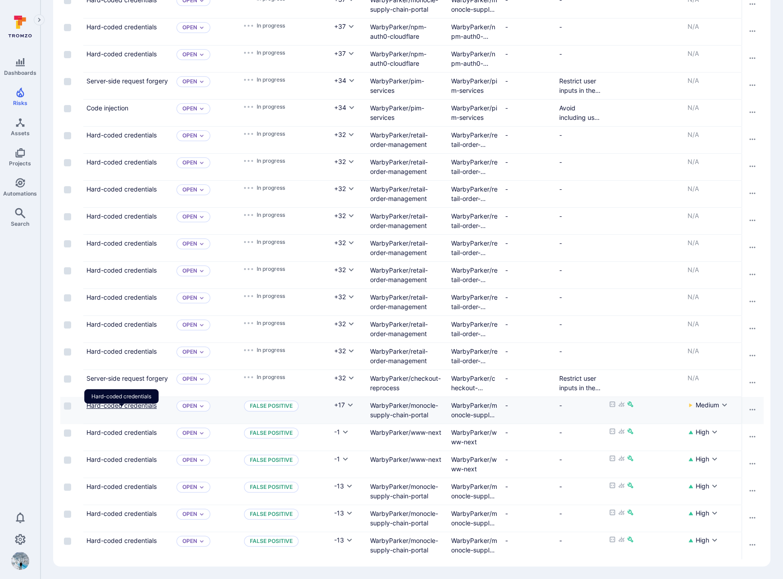
click at [140, 401] on link "Hard-coded credentials" at bounding box center [121, 405] width 70 height 8
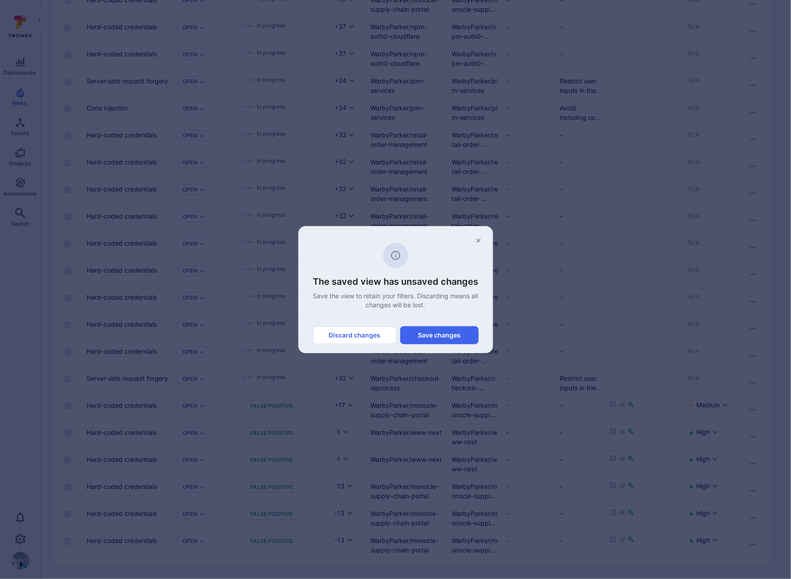
drag, startPoint x: 364, startPoint y: 333, endPoint x: 362, endPoint y: 341, distance: 8.3
click at [364, 333] on button "Discard changes" at bounding box center [355, 335] width 84 height 18
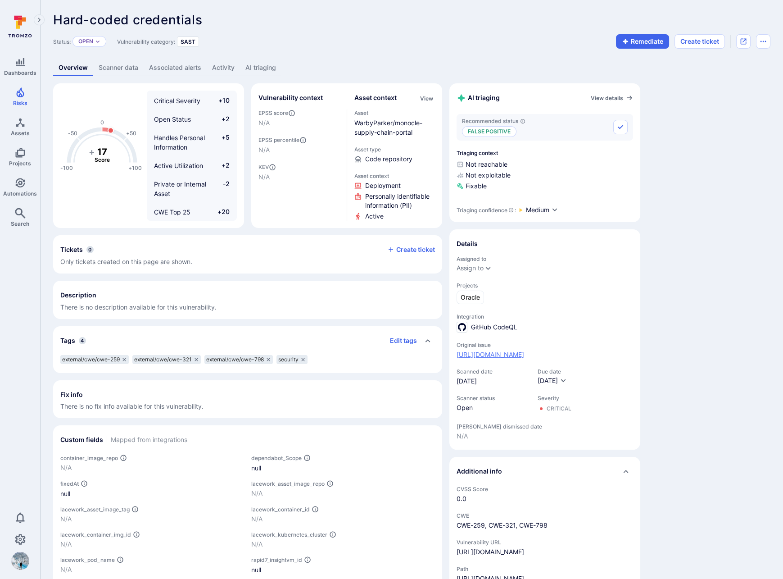
click at [524, 351] on link "[URL][DOMAIN_NAME]" at bounding box center [491, 354] width 68 height 9
click at [0, 0] on div "Dashboards Risks Assets Projects Automations Search 0 Risks Vulnerabilities Ale…" at bounding box center [391, 342] width 783 height 684
click at [228, 64] on link "Activity" at bounding box center [223, 67] width 33 height 17
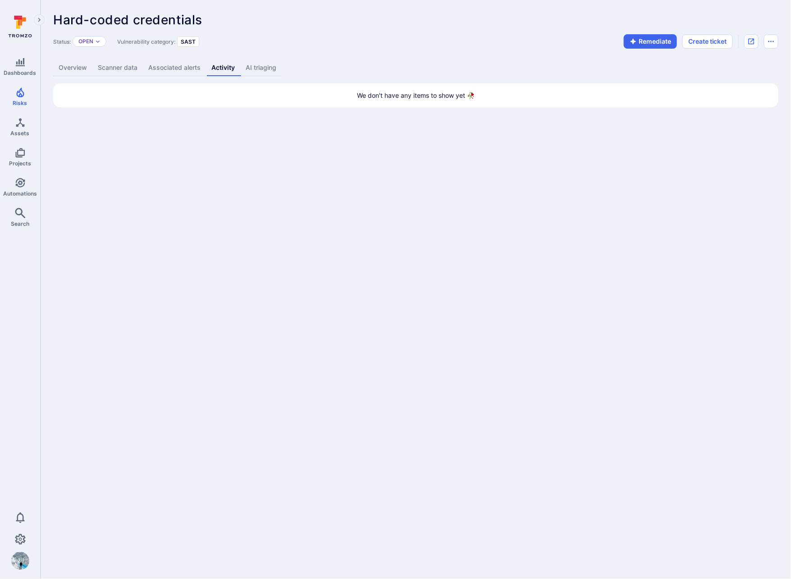
click at [268, 70] on link "AI triaging" at bounding box center [260, 67] width 41 height 17
click at [85, 67] on link "Overview" at bounding box center [72, 67] width 39 height 17
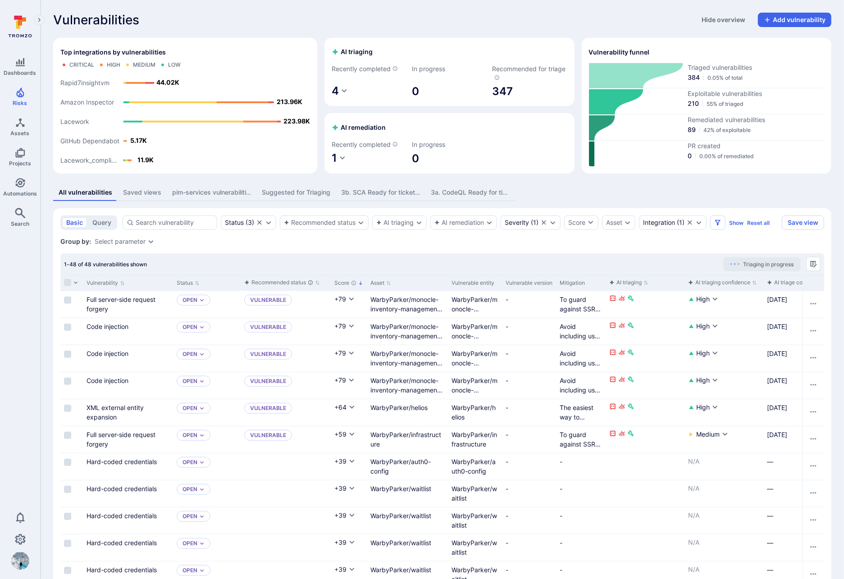
click at [466, 189] on div "3a. CodeQL Ready for ticketing" at bounding box center [470, 192] width 79 height 9
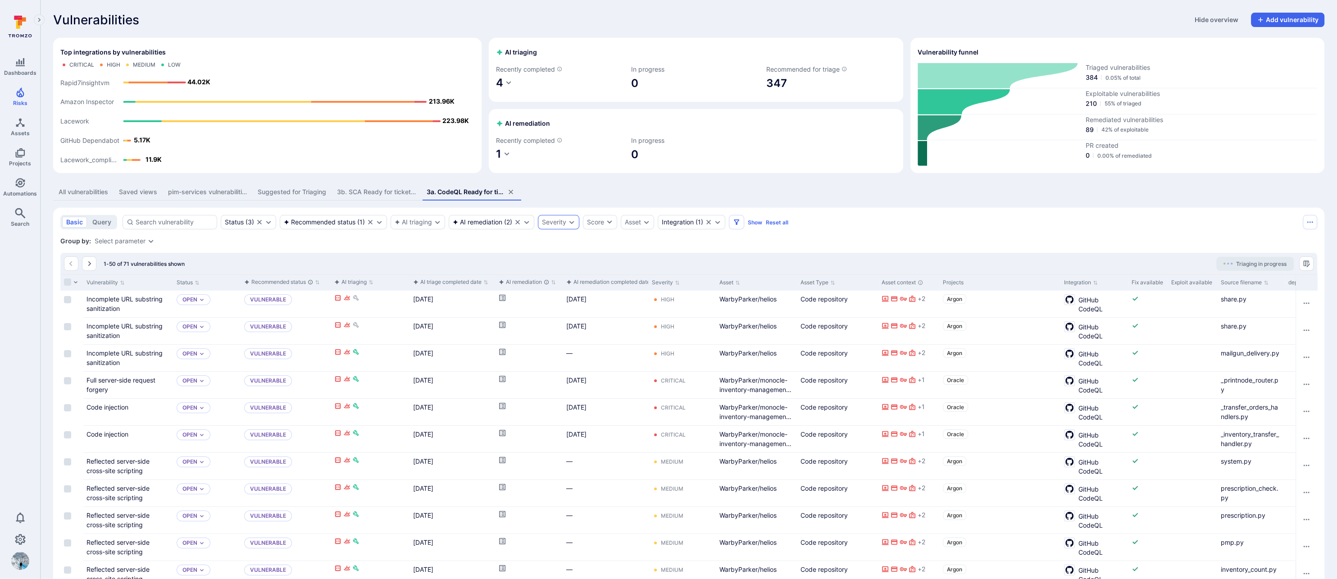
click at [550, 223] on div "Severity" at bounding box center [554, 221] width 24 height 7
click at [558, 276] on li "Critical" at bounding box center [608, 275] width 133 height 11
click at [637, 338] on button "Apply" at bounding box center [642, 344] width 64 height 14
click at [639, 345] on div "—" at bounding box center [606, 358] width 86 height 27
click at [637, 345] on div "—" at bounding box center [606, 358] width 86 height 27
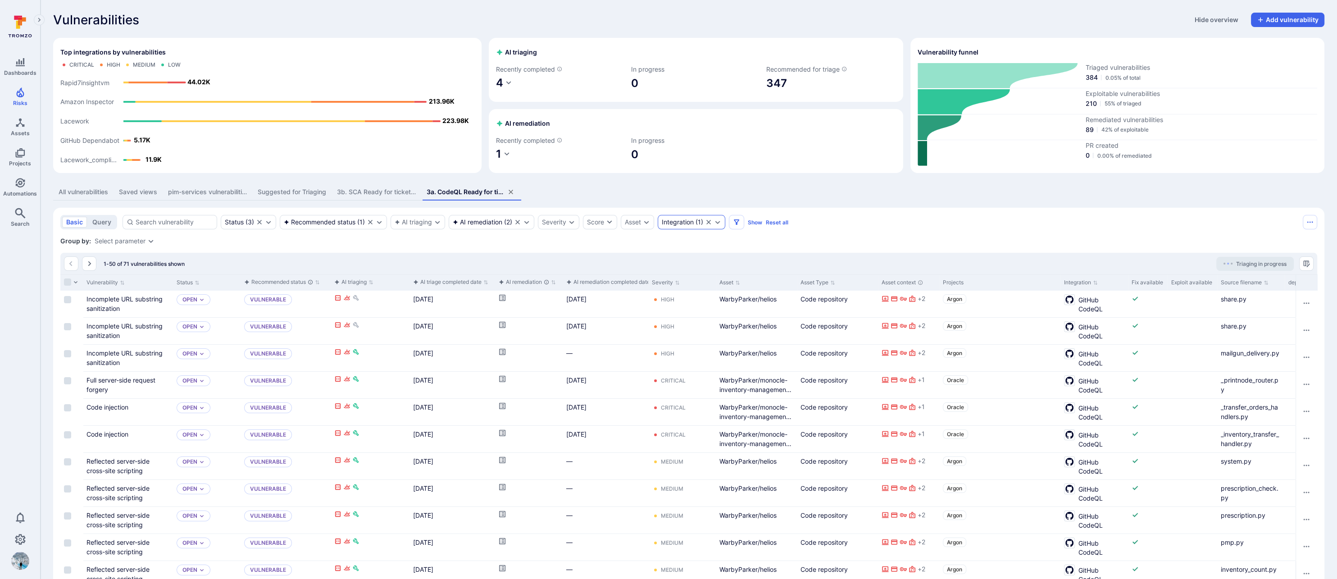
click at [679, 219] on div "Integration" at bounding box center [678, 221] width 32 height 7
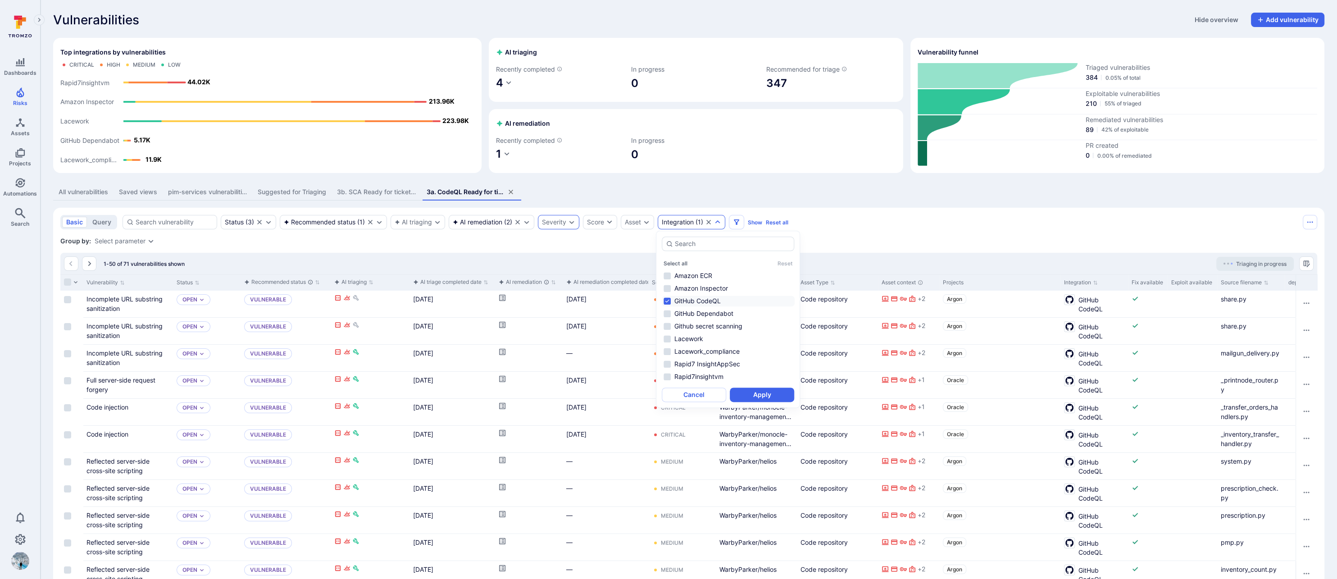
click at [558, 225] on div "Severity" at bounding box center [554, 221] width 24 height 7
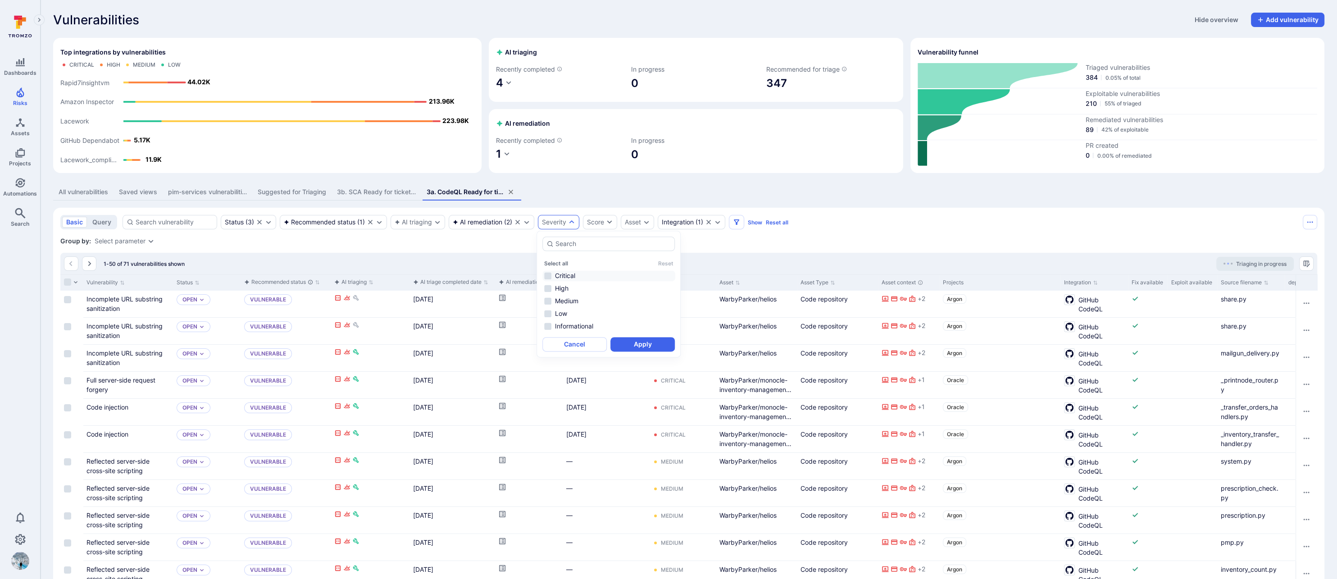
click at [549, 278] on li "Critical" at bounding box center [608, 275] width 133 height 11
click at [636, 345] on button "Apply" at bounding box center [642, 344] width 64 height 14
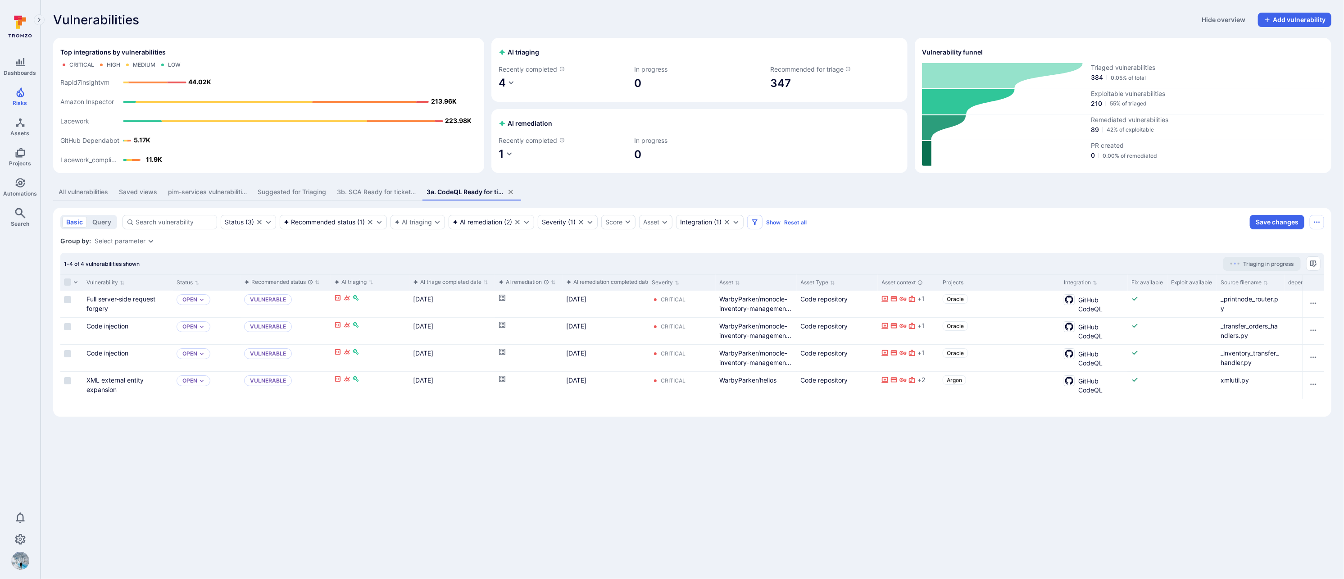
drag, startPoint x: 500, startPoint y: 234, endPoint x: 508, endPoint y: 233, distance: 7.3
click at [501, 234] on section "basic query Status ( 3 ) Recommended status ( 1 ) AI triaging AI remediation ( …" at bounding box center [692, 312] width 1278 height 209
click at [473, 221] on div "AI remediation" at bounding box center [478, 221] width 50 height 7
drag, startPoint x: 457, startPoint y: 289, endPoint x: 457, endPoint y: 295, distance: 5.9
click at [457, 289] on li "Ready for PR" at bounding box center [519, 288] width 133 height 11
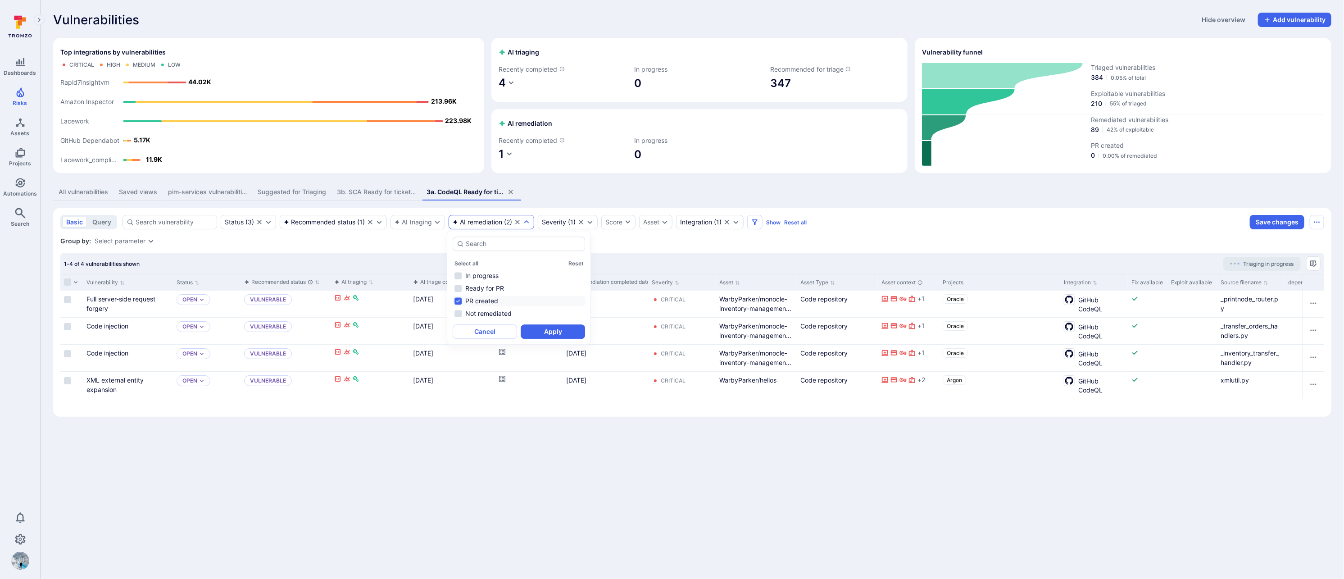
click at [457, 300] on li "PR created" at bounding box center [519, 301] width 133 height 11
click at [546, 327] on button "Apply" at bounding box center [553, 331] width 64 height 14
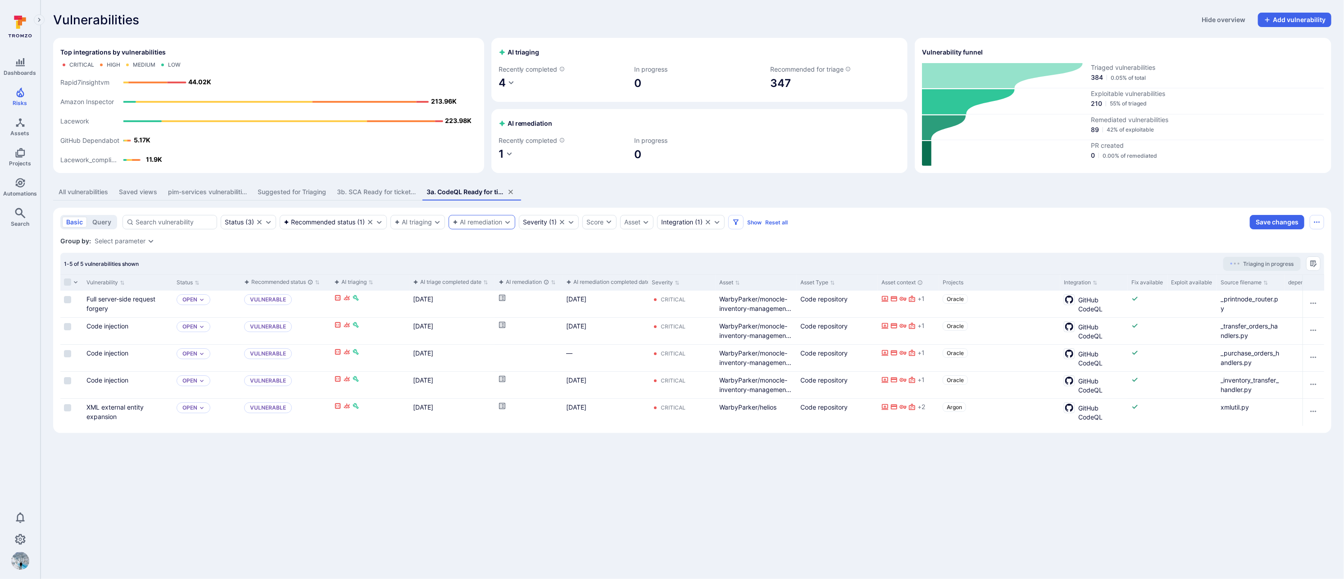
click at [482, 223] on div "AI remediation" at bounding box center [478, 221] width 50 height 7
click at [457, 288] on li "Ready for PR" at bounding box center [519, 288] width 133 height 11
click at [457, 301] on li "PR created" at bounding box center [519, 301] width 133 height 11
click at [549, 329] on button "Apply" at bounding box center [553, 331] width 64 height 14
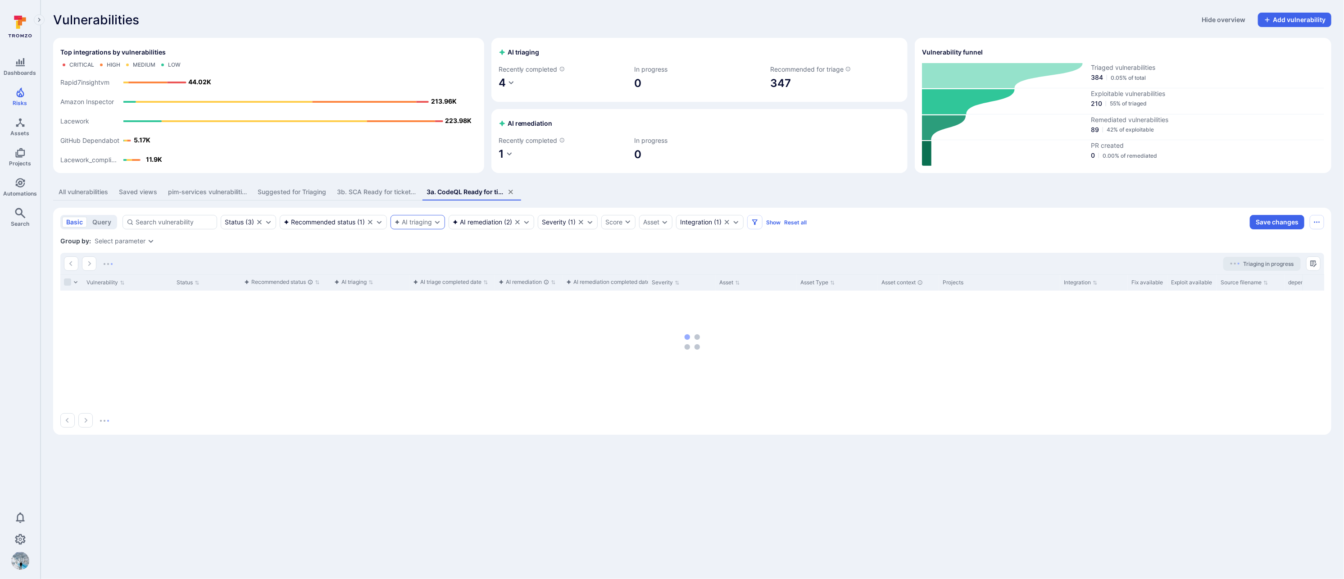
click at [420, 223] on div "AI triaging" at bounding box center [413, 221] width 37 height 7
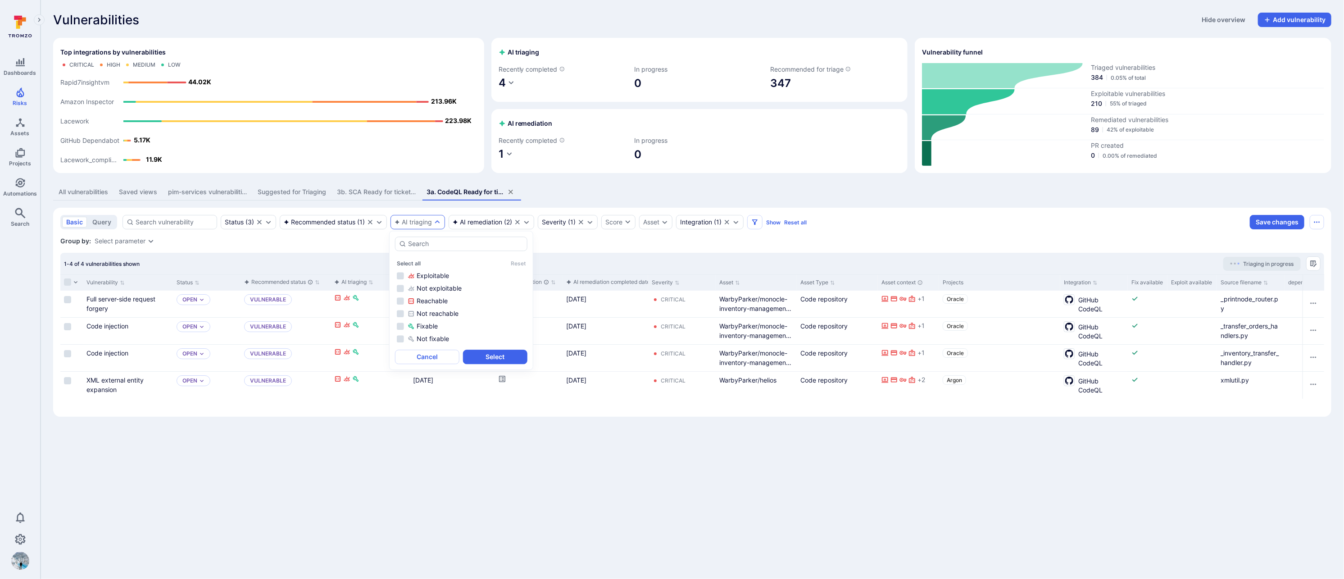
click at [573, 250] on section "basic query Status ( 3 ) Recommended status ( 1 ) AI triaging AI remediation ( …" at bounding box center [692, 312] width 1278 height 209
click at [320, 220] on div "Recommended status" at bounding box center [320, 221] width 72 height 7
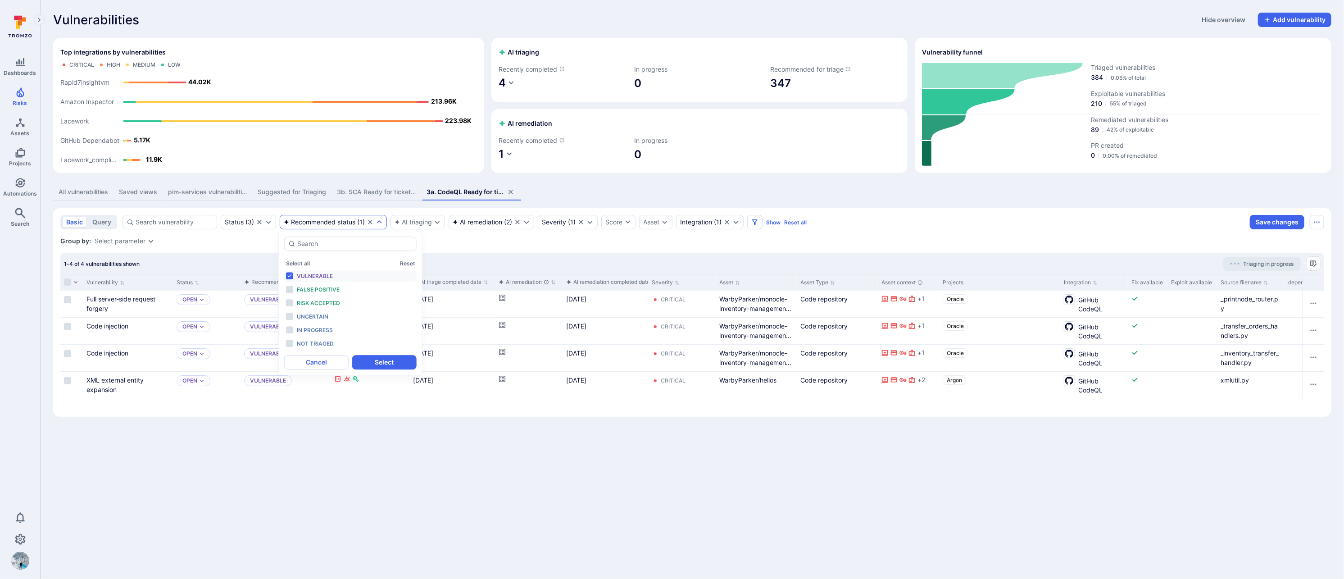
click at [310, 276] on span "Vulnerable" at bounding box center [315, 276] width 36 height 7
click at [382, 360] on button "Select" at bounding box center [384, 362] width 64 height 14
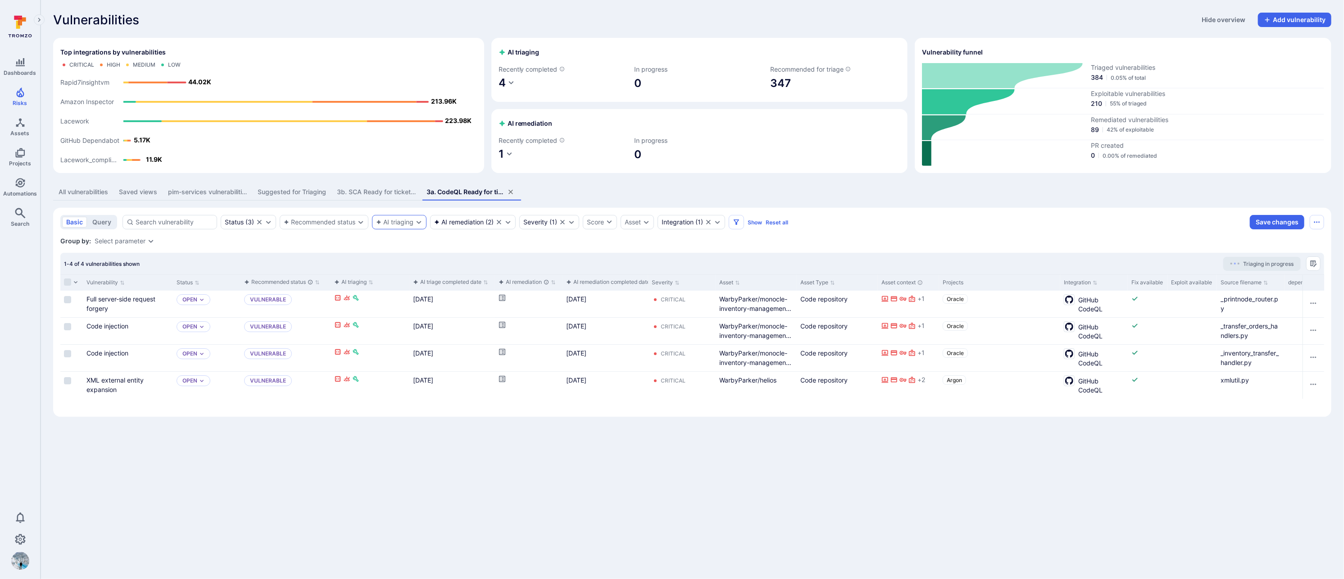
click at [397, 226] on div "AI triaging" at bounding box center [399, 222] width 55 height 14
click at [382, 276] on li "Exploitable" at bounding box center [443, 275] width 133 height 11
click at [415, 355] on button "Cancel" at bounding box center [409, 357] width 64 height 14
click at [248, 221] on div "Status ( 3 )" at bounding box center [239, 221] width 29 height 7
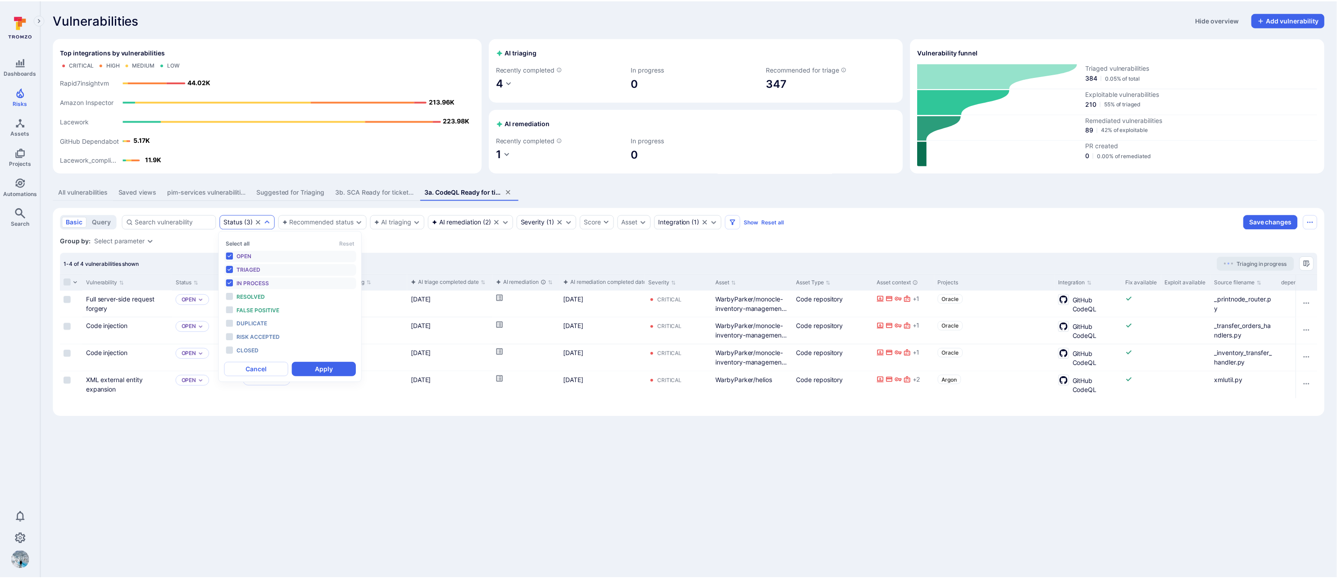
scroll to position [7, 0]
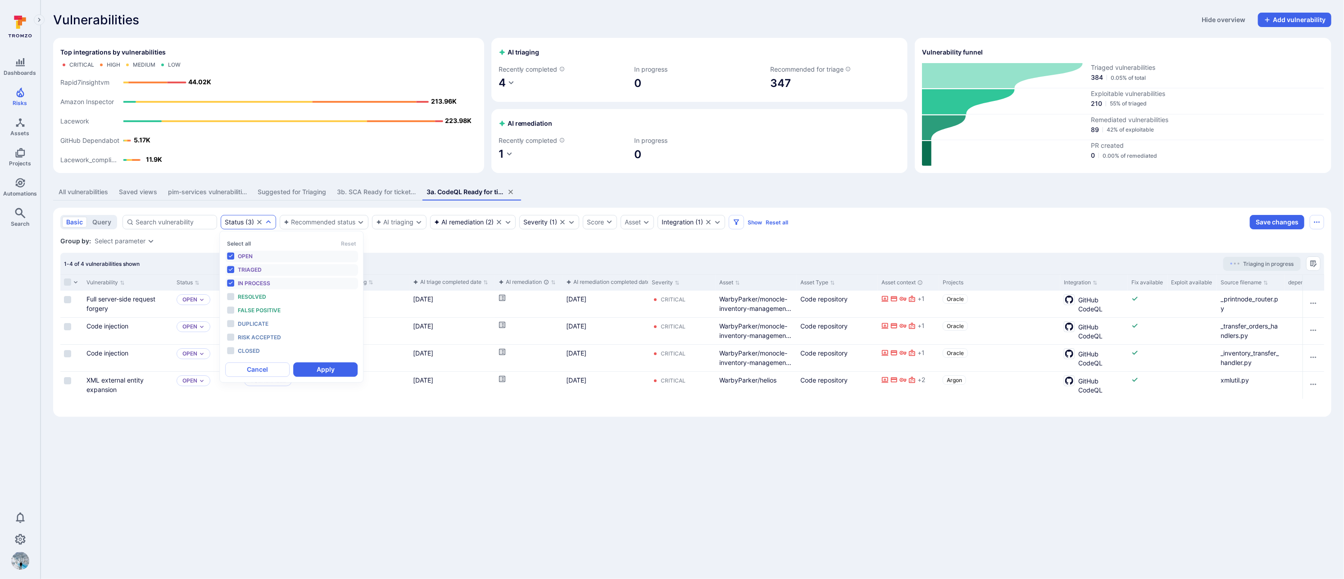
click at [411, 241] on div "Group by: Select parameter" at bounding box center [692, 241] width 1264 height 9
click at [80, 195] on div "All vulnerabilities" at bounding box center [84, 191] width 50 height 9
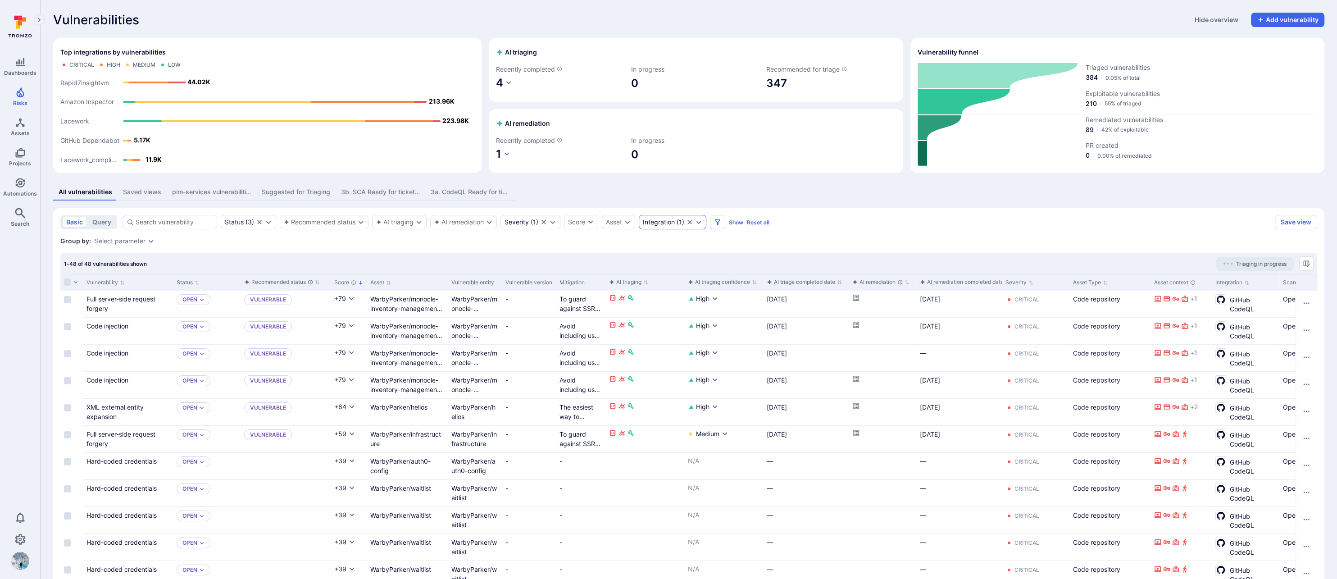
click at [659, 225] on div "Integration" at bounding box center [659, 221] width 32 height 7
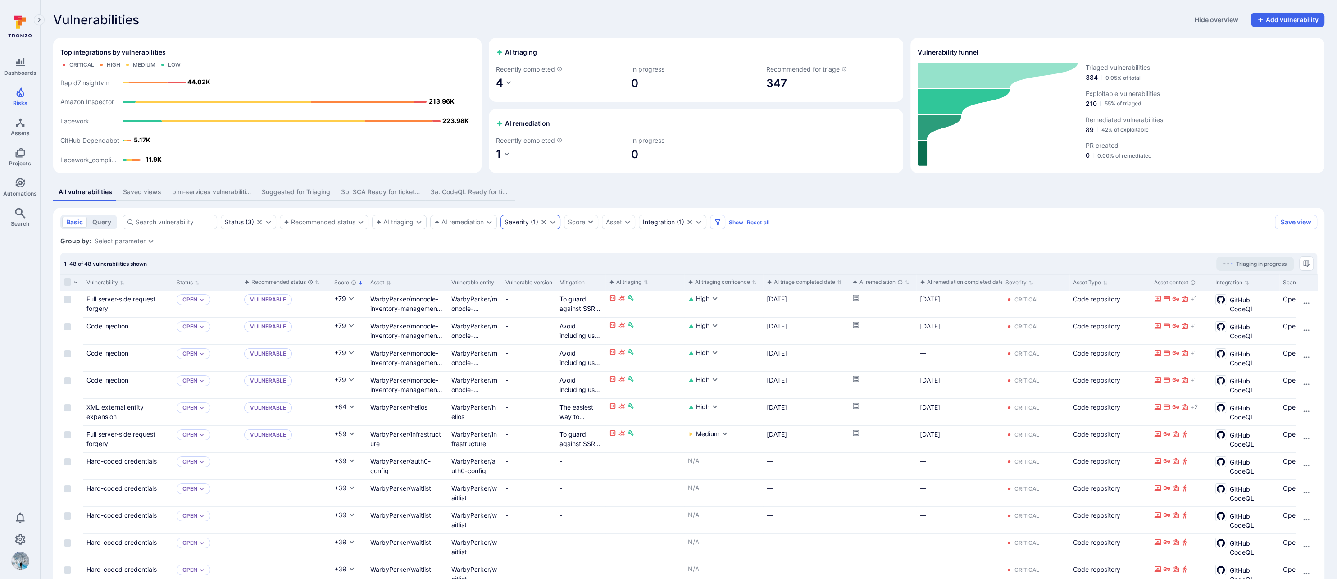
click at [526, 223] on div "Severity" at bounding box center [517, 221] width 24 height 7
click at [605, 344] on button "Apply" at bounding box center [605, 344] width 64 height 14
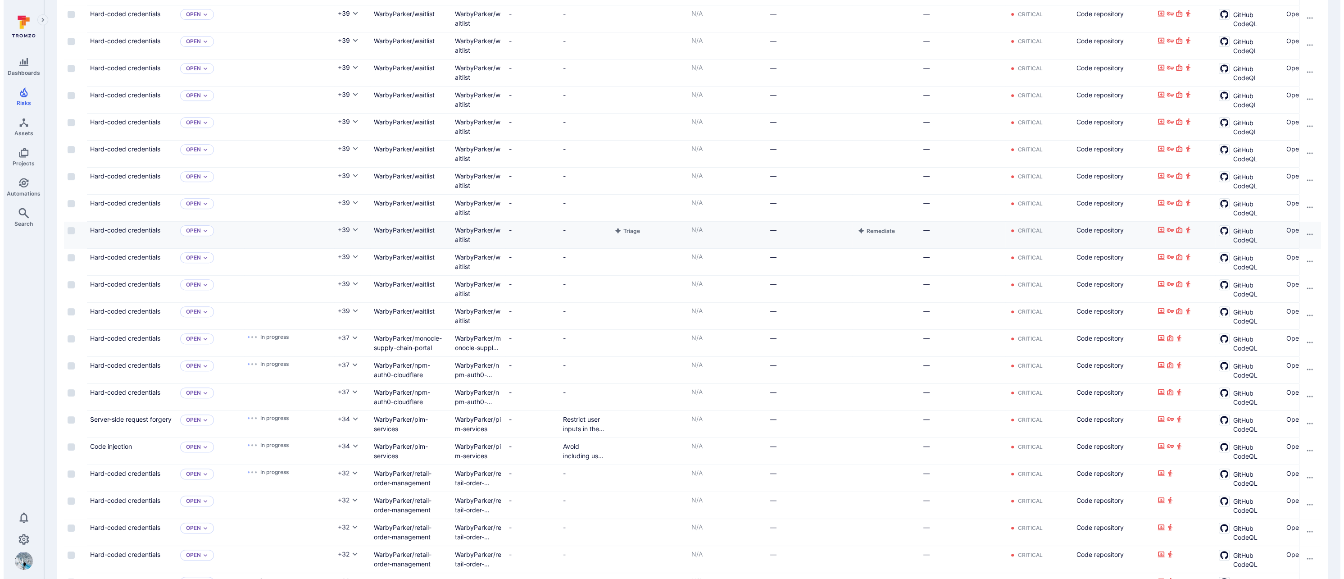
scroll to position [1033, 0]
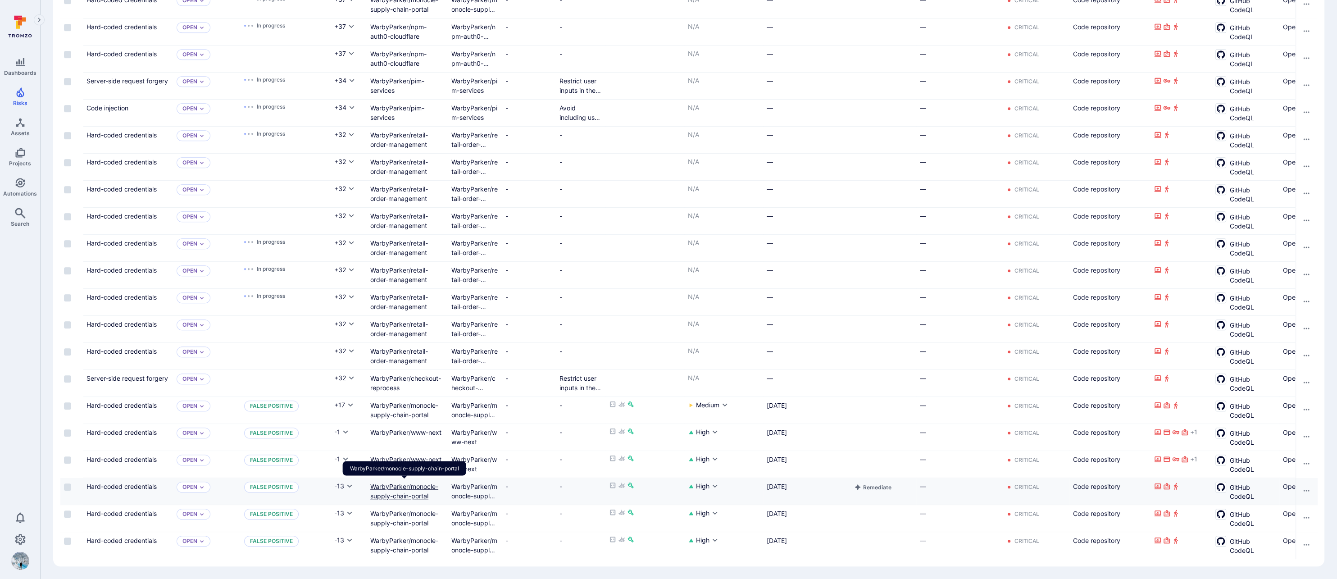
click at [421, 487] on link "WarbyParker/monocle-supply-chain-portal" at bounding box center [404, 490] width 68 height 17
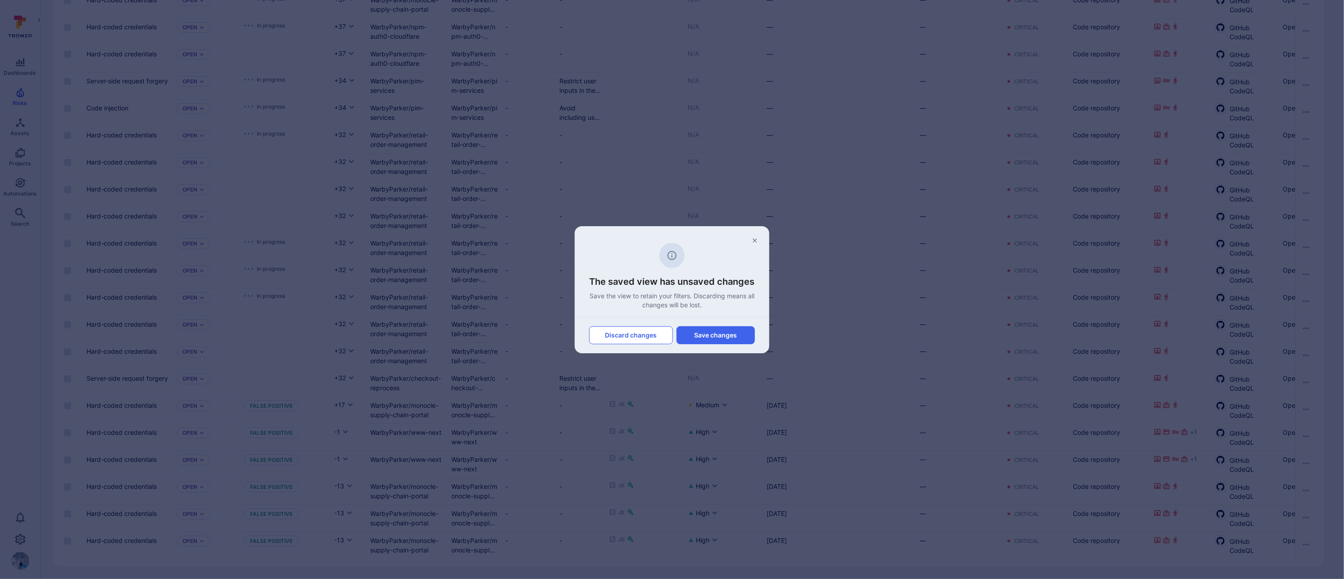
click at [641, 336] on button "Discard changes" at bounding box center [631, 335] width 84 height 18
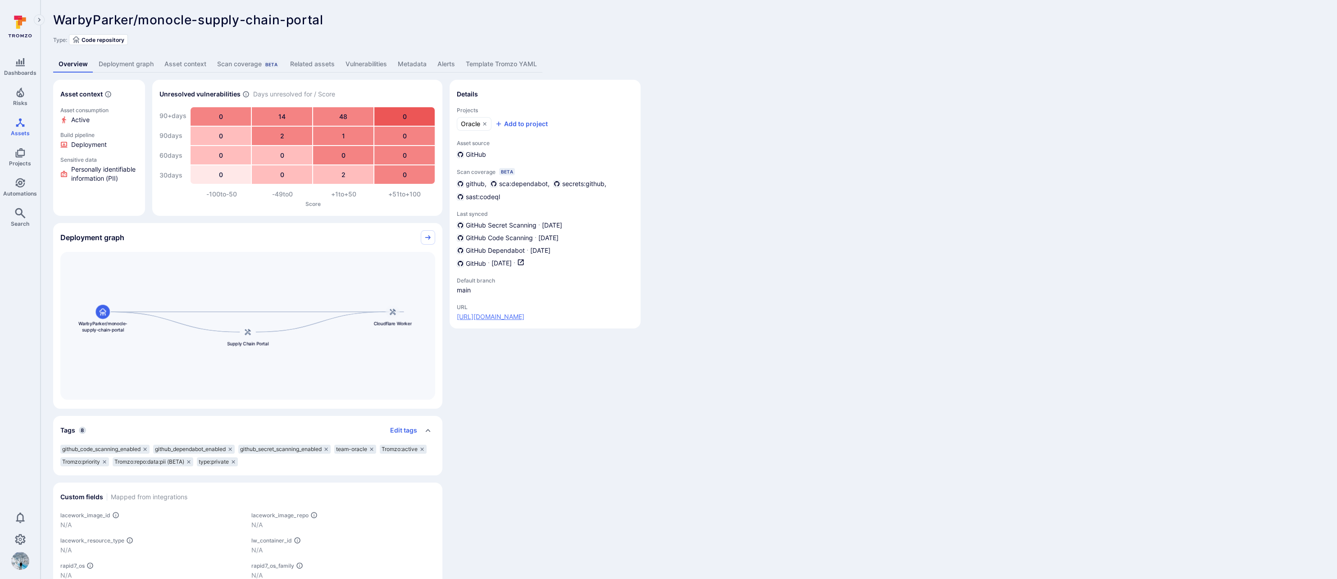
click at [524, 312] on link "[URL][DOMAIN_NAME]" at bounding box center [491, 316] width 68 height 9
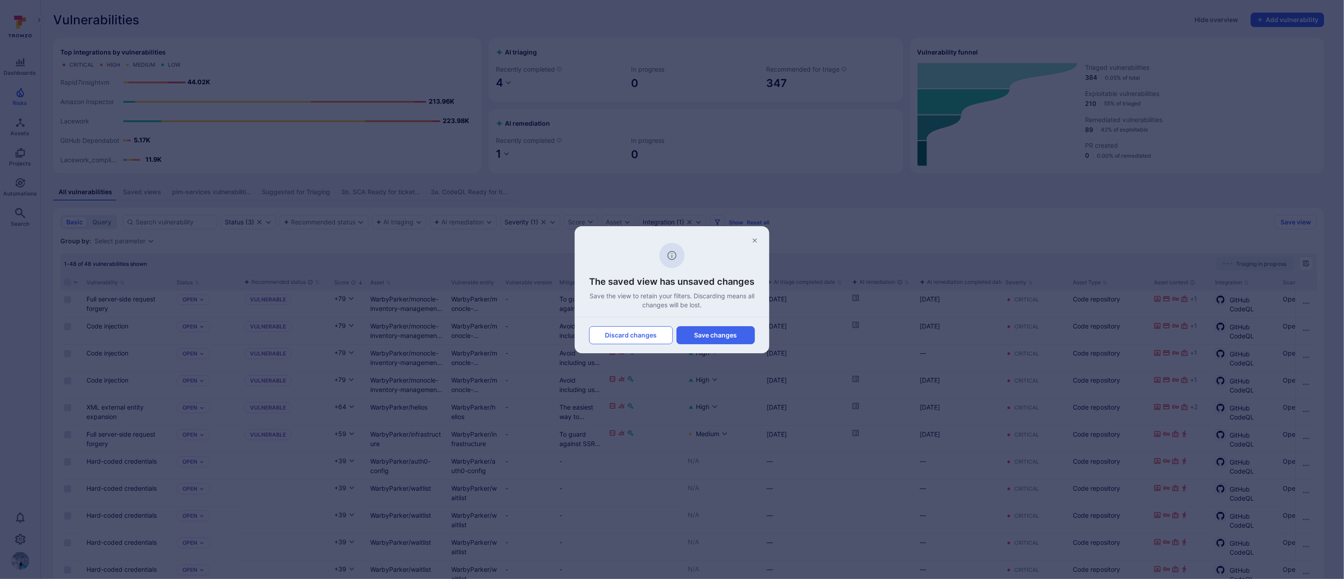
click at [634, 335] on button "Discard changes" at bounding box center [631, 335] width 84 height 18
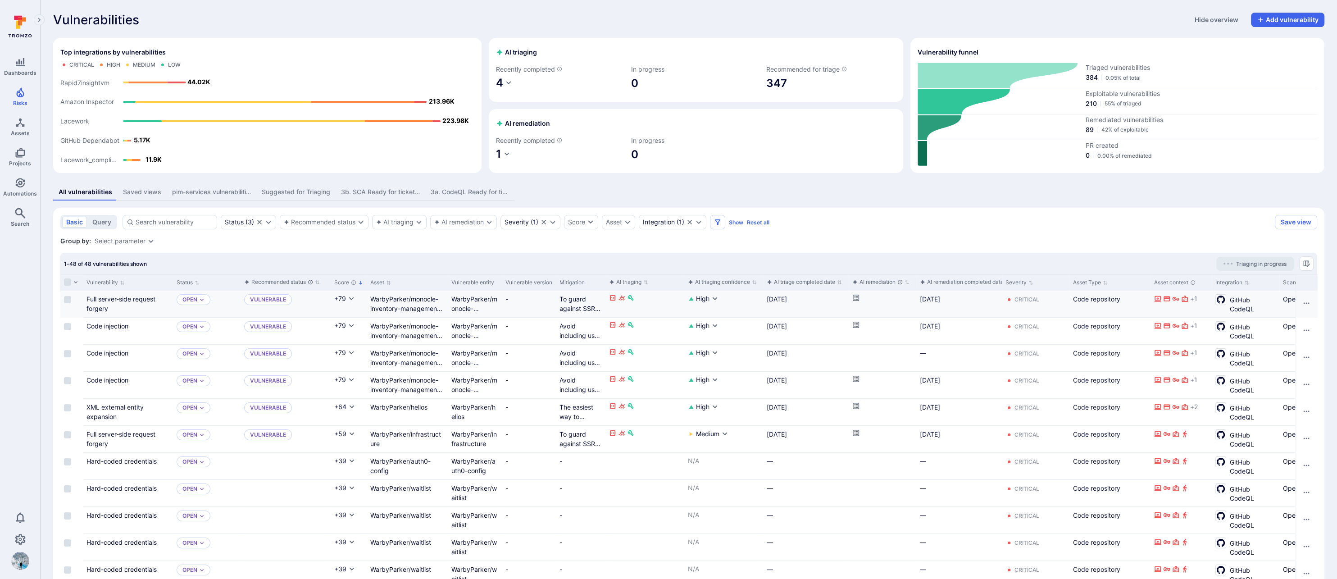
drag, startPoint x: 500, startPoint y: 281, endPoint x: 558, endPoint y: 302, distance: 61.3
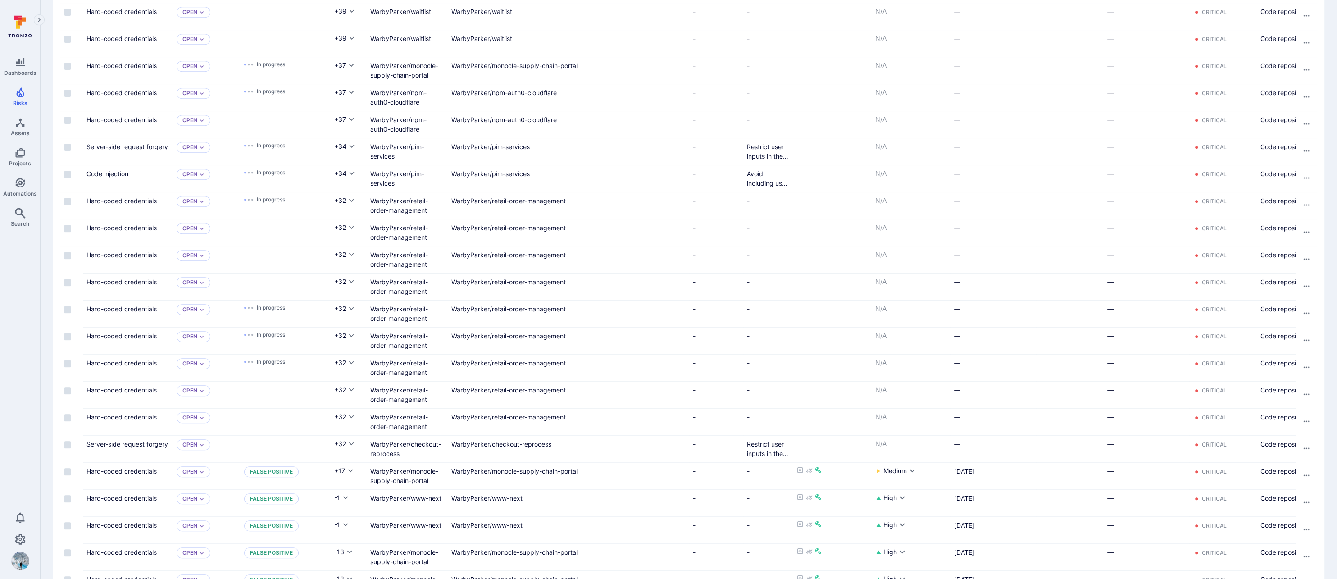
scroll to position [1033, 0]
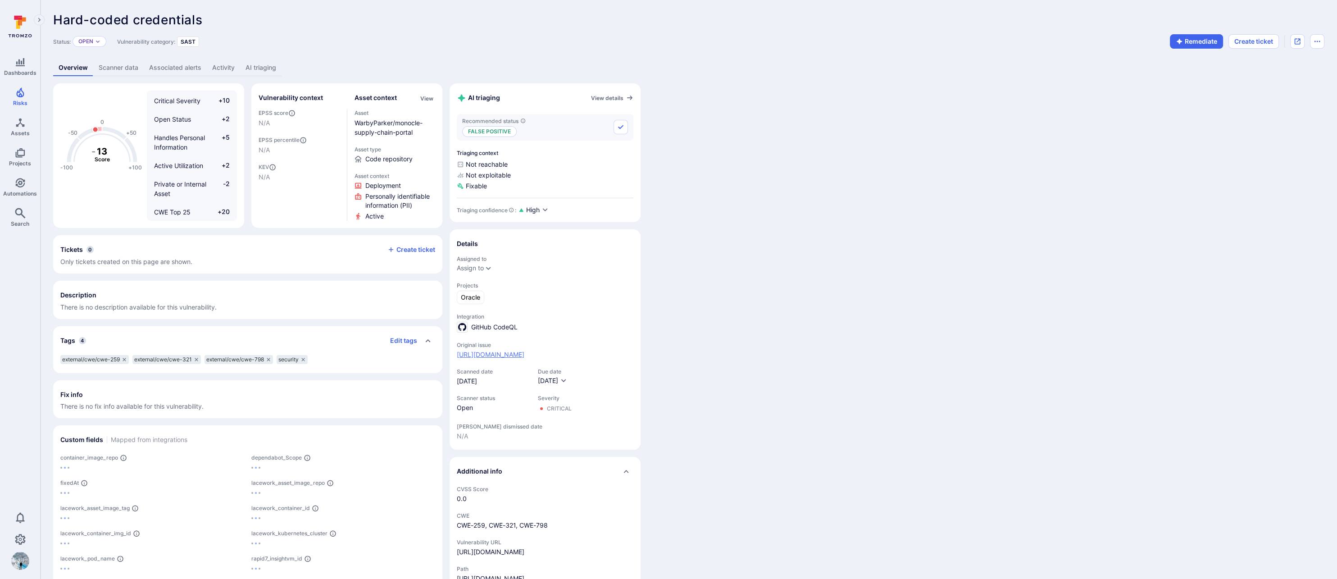
click at [524, 353] on link "https://github.com/WarbyParker/monocle-supply-chain-portal/security/code-scanni…" at bounding box center [491, 354] width 68 height 9
drag, startPoint x: 861, startPoint y: 31, endPoint x: 869, endPoint y: 27, distance: 8.1
click at [861, 31] on header "Hard-coded credentials ... Show more Status: Open Vulnerability category: SAST …" at bounding box center [688, 31] width 1271 height 36
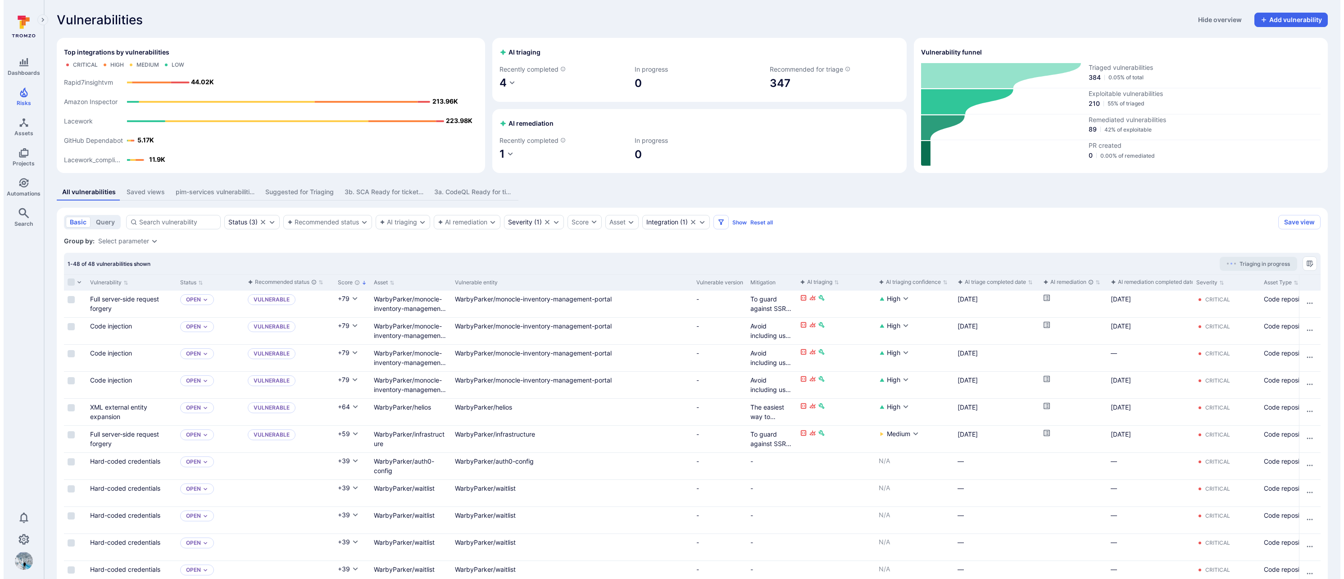
scroll to position [1033, 0]
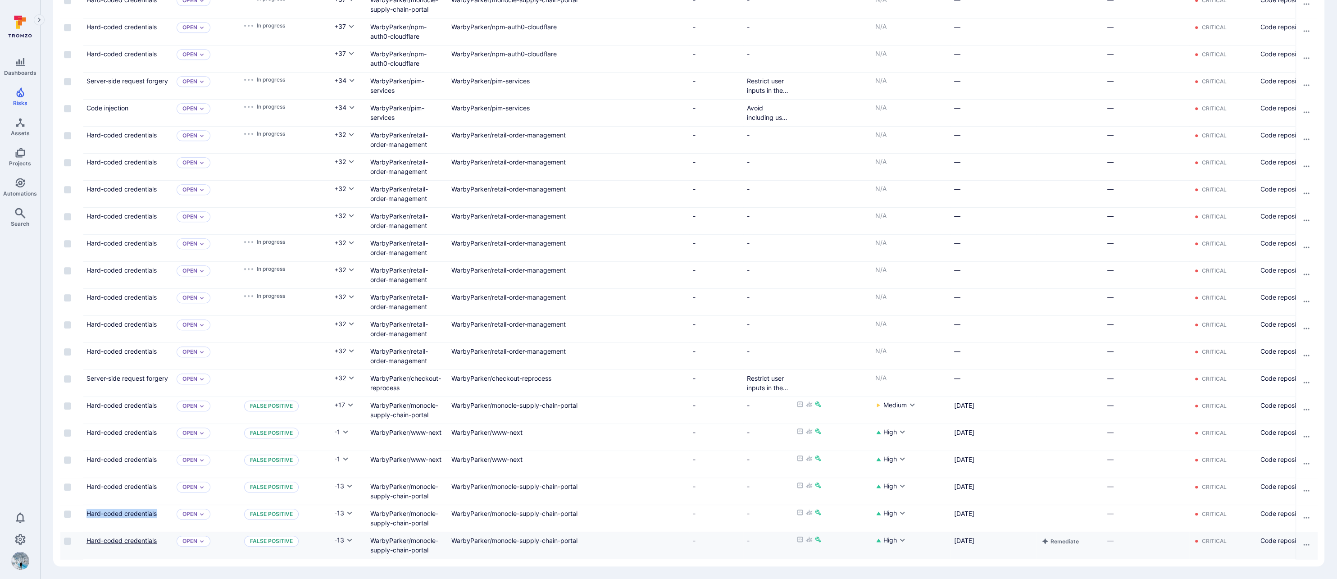
click at [155, 537] on link "Hard-coded credentials" at bounding box center [121, 541] width 70 height 8
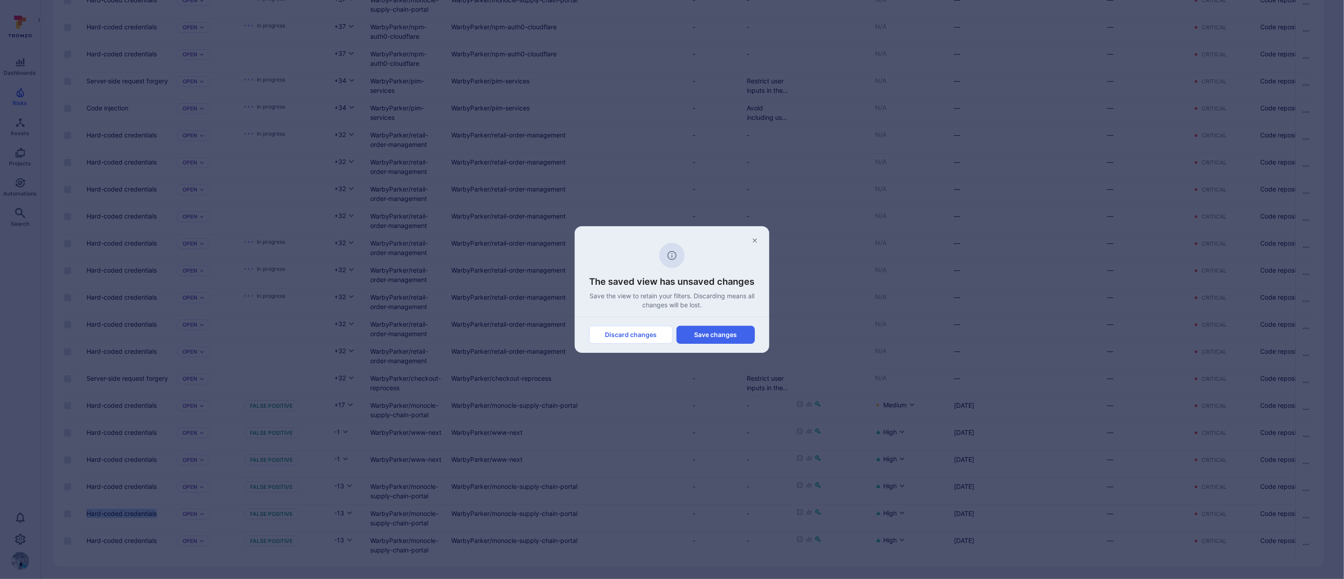
click at [627, 336] on button "Discard changes" at bounding box center [631, 335] width 84 height 18
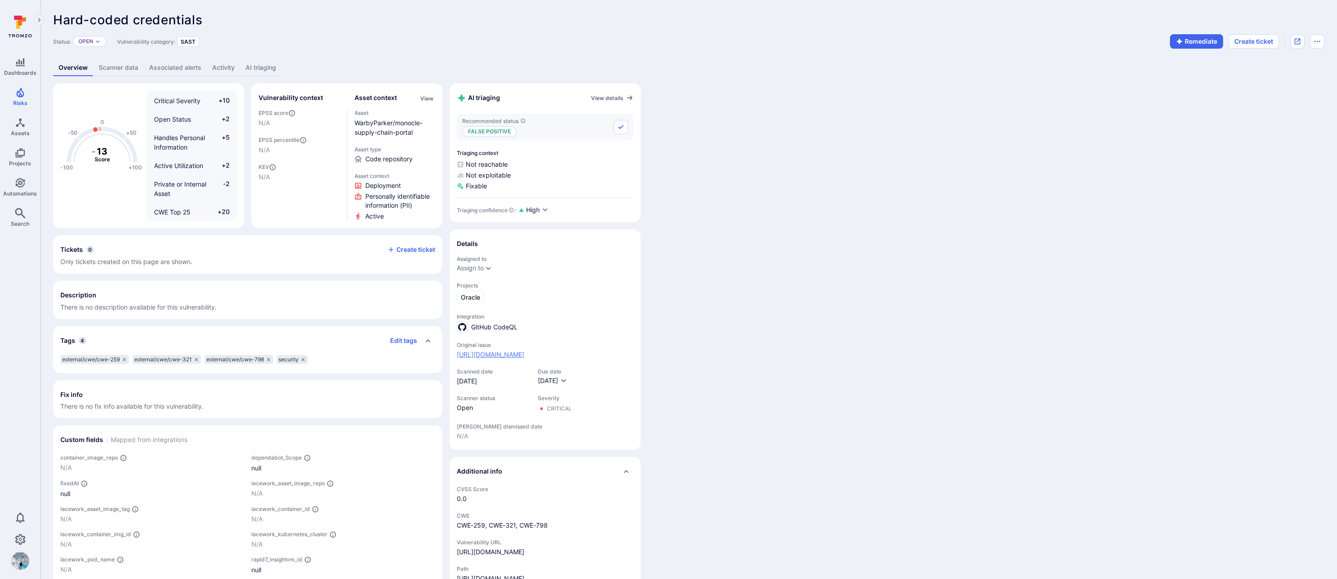
click at [524, 353] on link "[URL][DOMAIN_NAME]" at bounding box center [491, 354] width 68 height 9
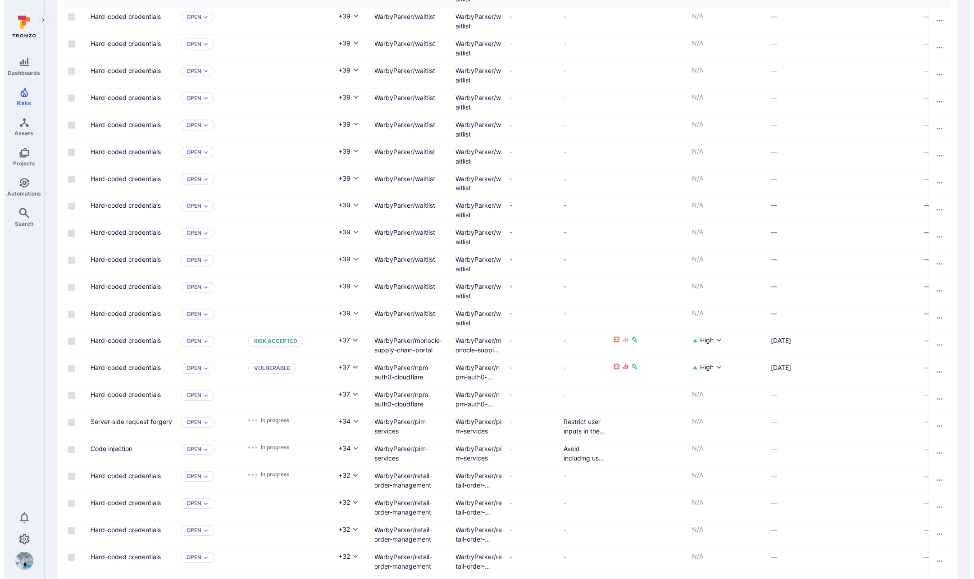
scroll to position [1033, 0]
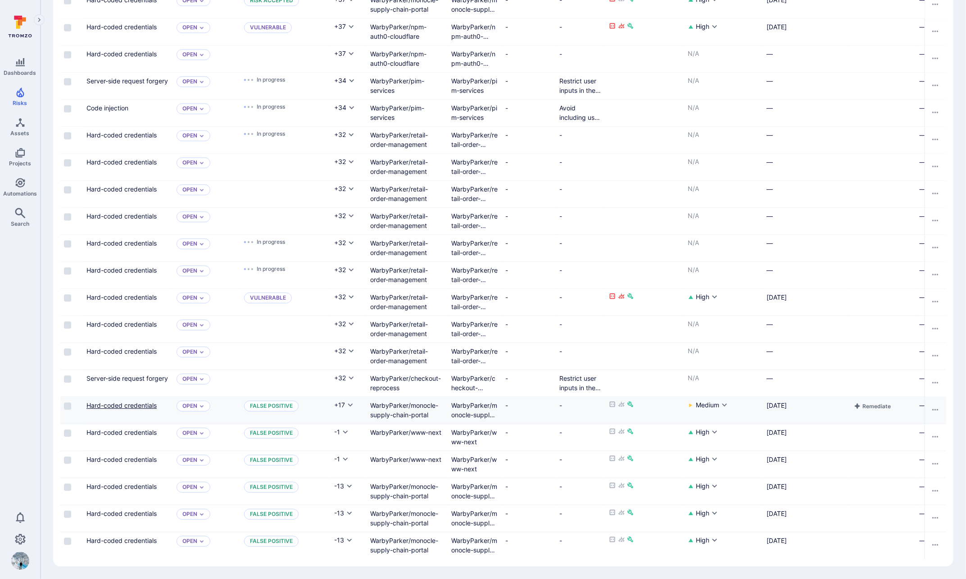
click at [139, 401] on link "Hard-coded credentials" at bounding box center [121, 405] width 70 height 8
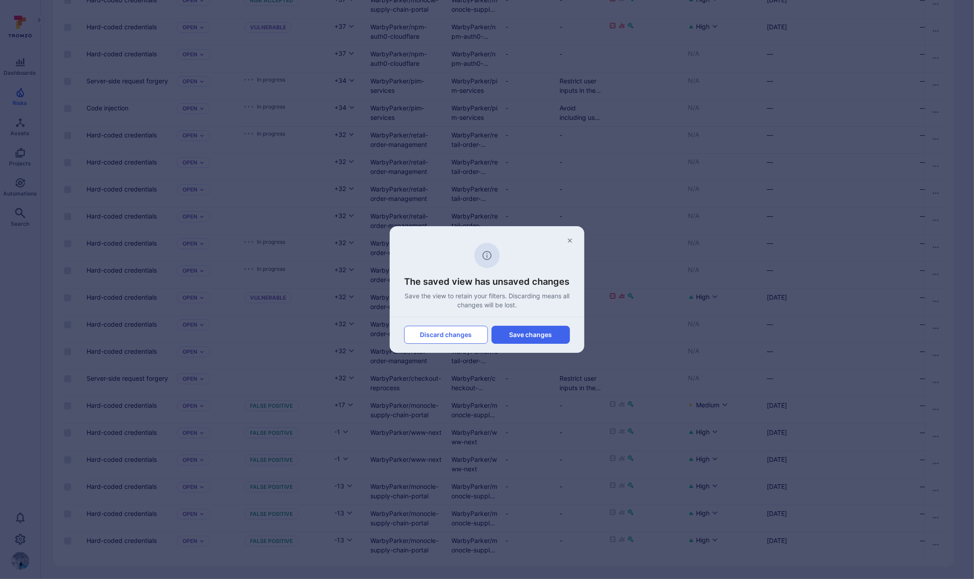
click at [453, 335] on button "Discard changes" at bounding box center [446, 335] width 84 height 18
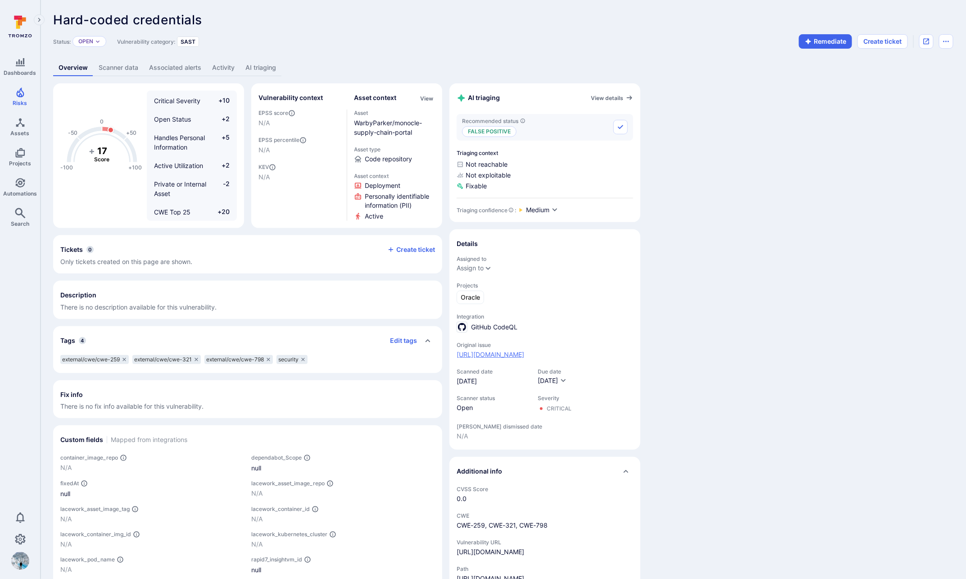
click at [524, 357] on link "[URL][DOMAIN_NAME]" at bounding box center [491, 354] width 68 height 9
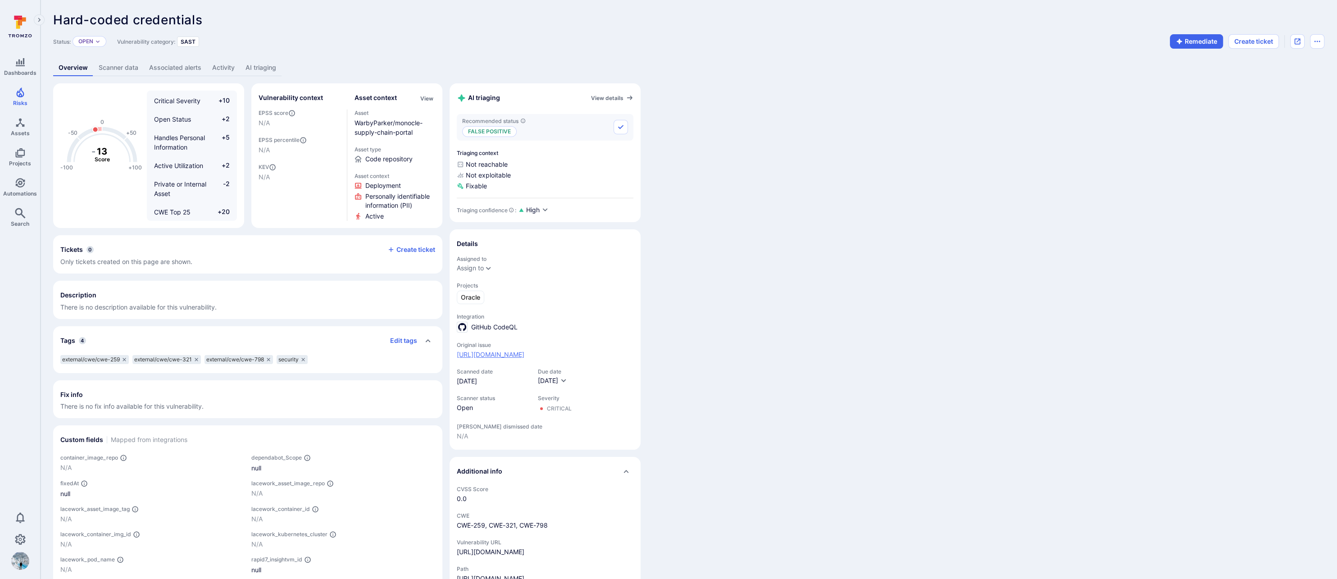
click at [524, 359] on link "[URL][DOMAIN_NAME]" at bounding box center [491, 354] width 68 height 9
